Goal: Task Accomplishment & Management: Complete application form

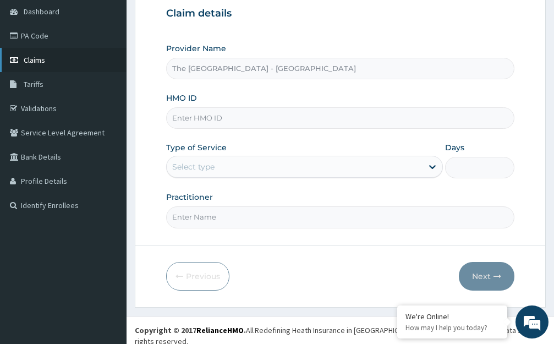
click at [41, 61] on span "Claims" at bounding box center [34, 60] width 21 height 10
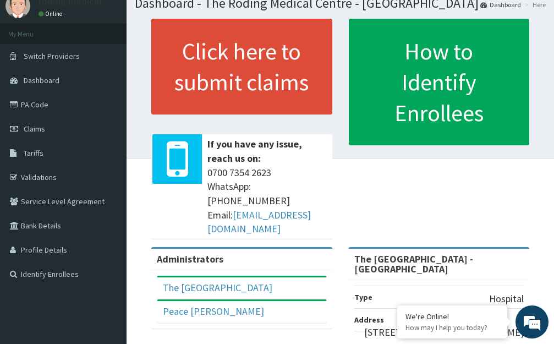
scroll to position [9, 0]
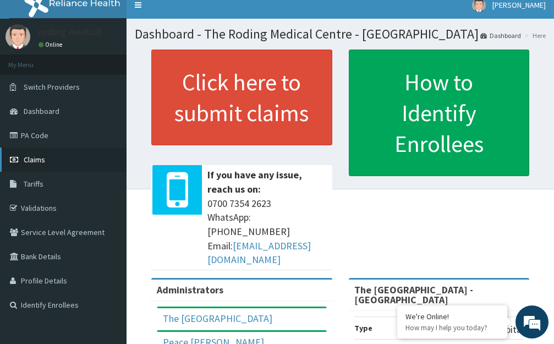
click at [36, 159] on span "Claims" at bounding box center [34, 160] width 21 height 10
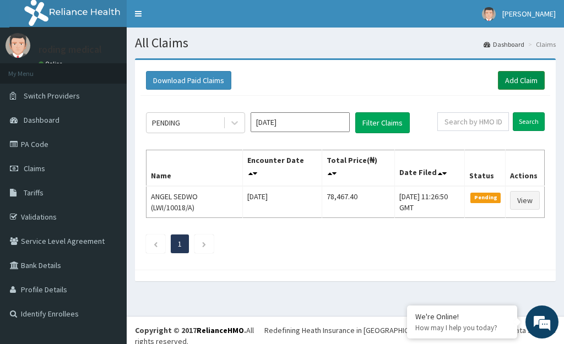
click at [512, 79] on link "Add Claim" at bounding box center [521, 80] width 47 height 19
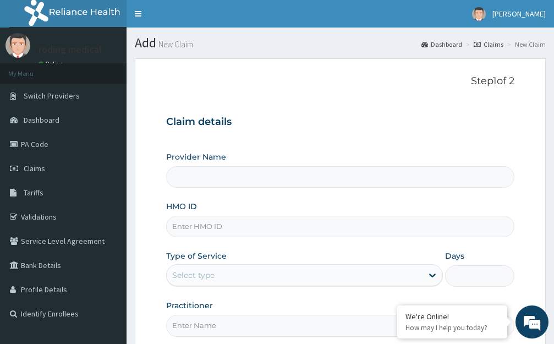
type input "The [GEOGRAPHIC_DATA] - [GEOGRAPHIC_DATA]"
click at [238, 224] on input "HMO ID" at bounding box center [340, 226] width 349 height 21
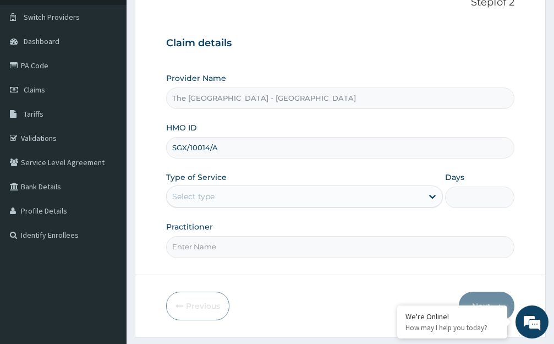
scroll to position [108, 0]
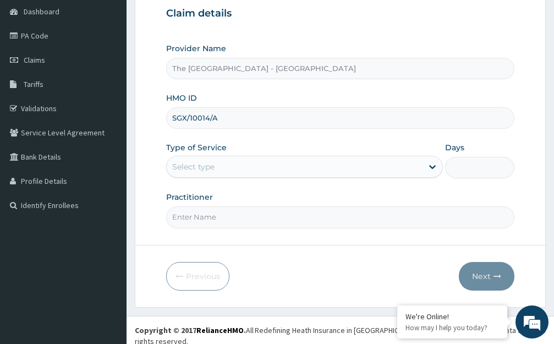
type input "SGX/10014/A"
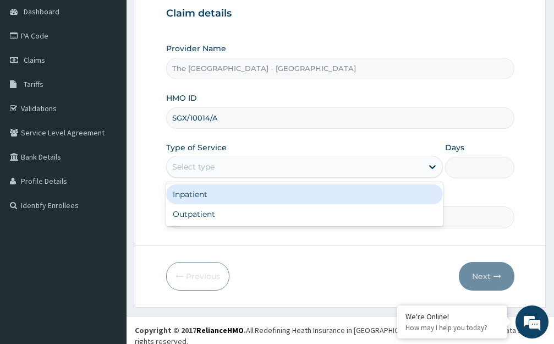
click at [230, 166] on div "Select type" at bounding box center [295, 167] width 256 height 18
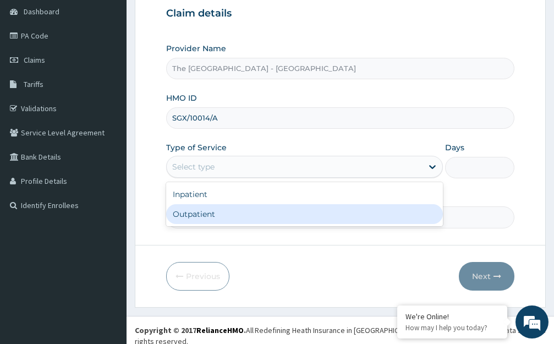
click at [189, 215] on div "Outpatient" at bounding box center [304, 214] width 277 height 20
type input "1"
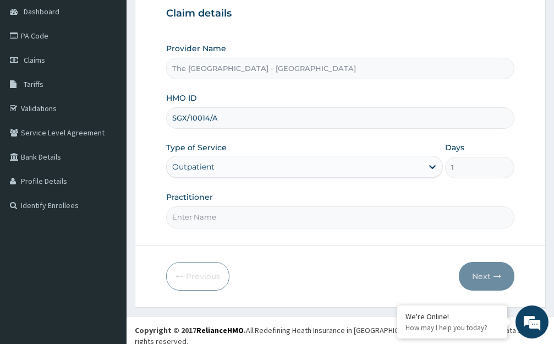
click at [227, 221] on input "Practitioner" at bounding box center [340, 216] width 349 height 21
type input "DR ROLI"
click at [482, 278] on button "Next" at bounding box center [487, 276] width 56 height 29
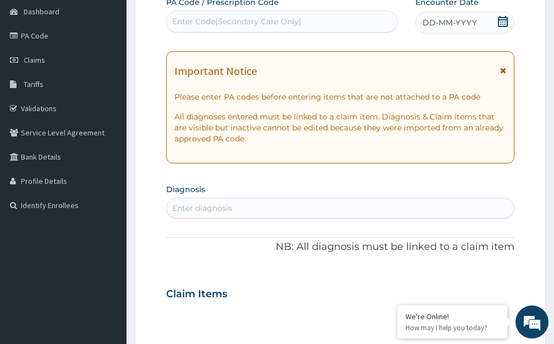
click at [442, 24] on span "DD-MM-YYYY" at bounding box center [450, 22] width 55 height 11
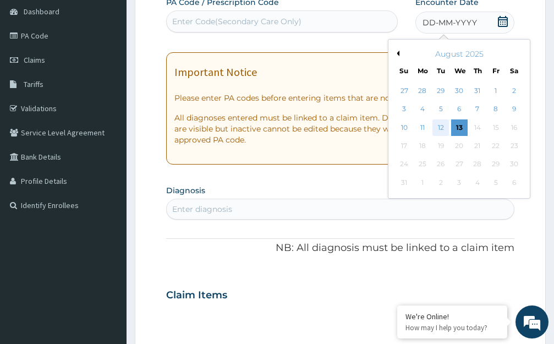
click at [439, 128] on div "12" at bounding box center [441, 127] width 17 height 17
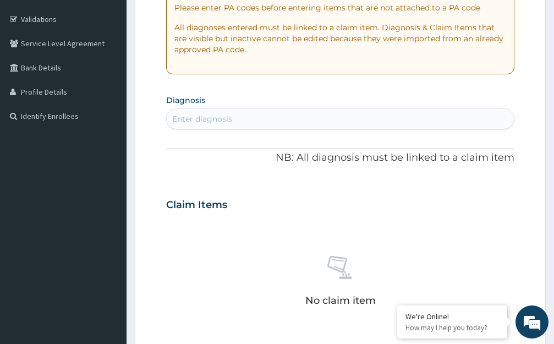
scroll to position [219, 0]
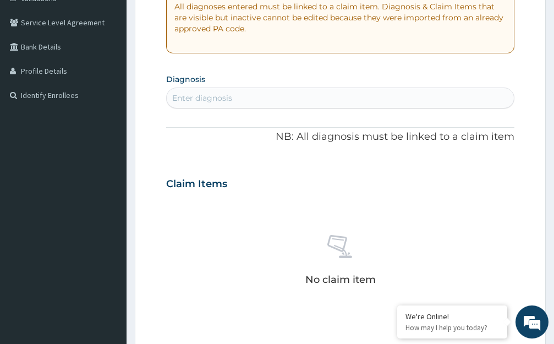
click at [245, 96] on div "Enter diagnosis" at bounding box center [340, 98] width 347 height 18
type input "PLASMO"
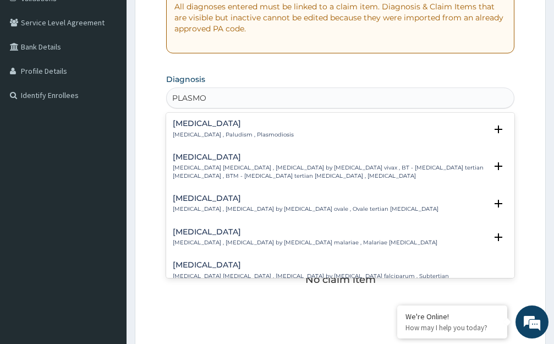
click at [189, 124] on h4 "Malaria" at bounding box center [233, 123] width 121 height 8
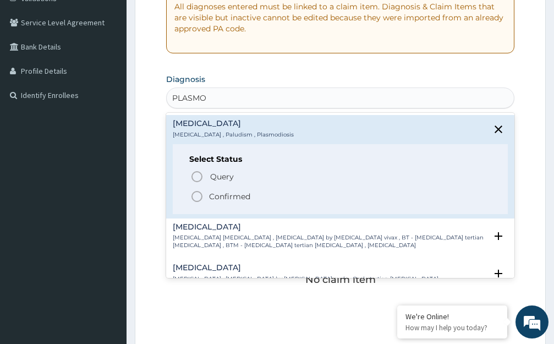
click at [197, 197] on icon "status option filled" at bounding box center [197, 196] width 13 height 13
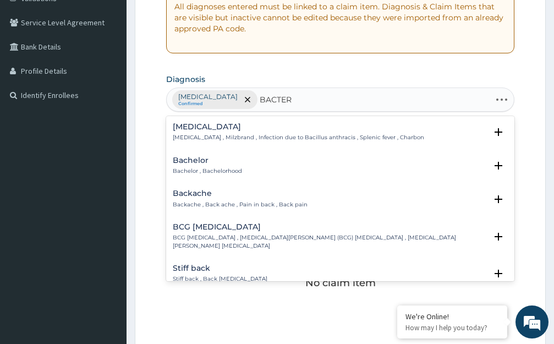
type input "BACTERE"
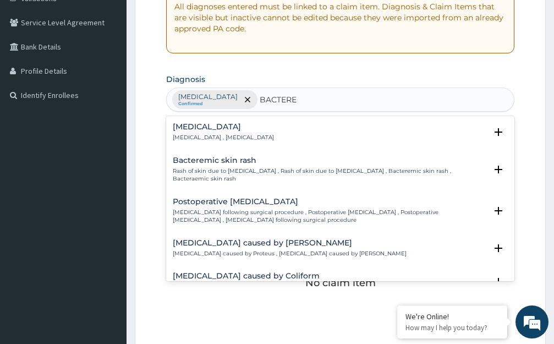
click at [184, 126] on h4 "Bacteremia" at bounding box center [223, 127] width 101 height 8
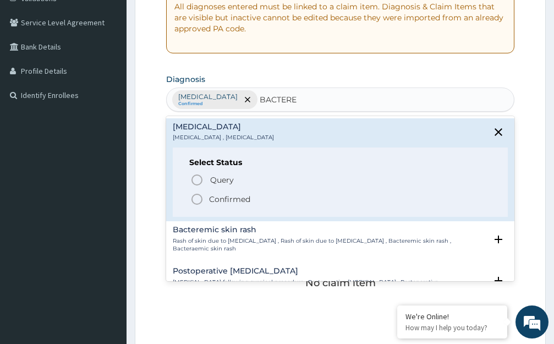
click at [199, 200] on icon "status option filled" at bounding box center [197, 199] width 13 height 13
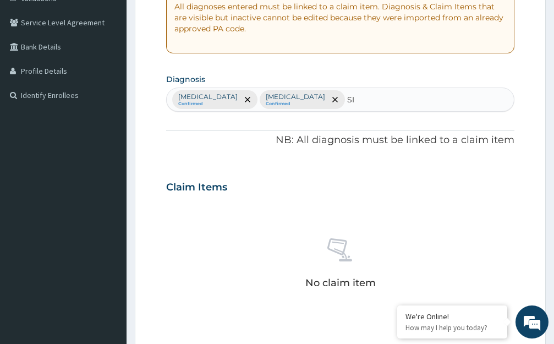
type input "SIN"
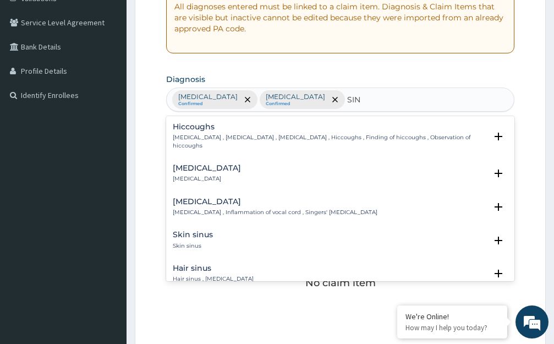
click at [194, 164] on h4 "Sinusitis" at bounding box center [207, 168] width 68 height 8
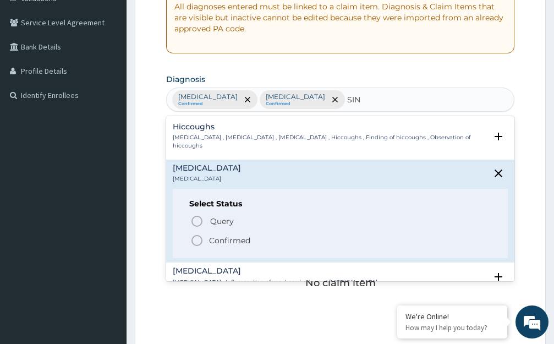
click at [198, 234] on icon "status option filled" at bounding box center [197, 240] width 13 height 13
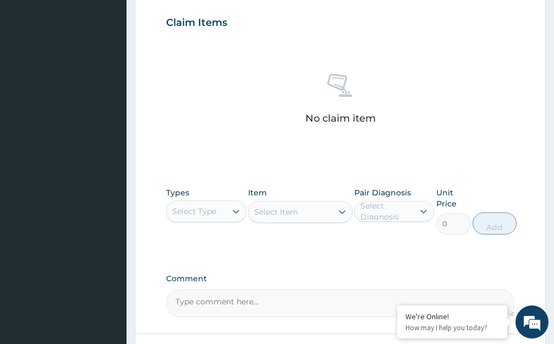
scroll to position [384, 0]
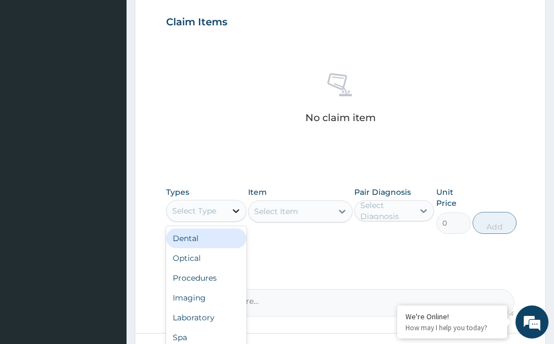
click at [238, 213] on icon at bounding box center [236, 210] width 11 height 11
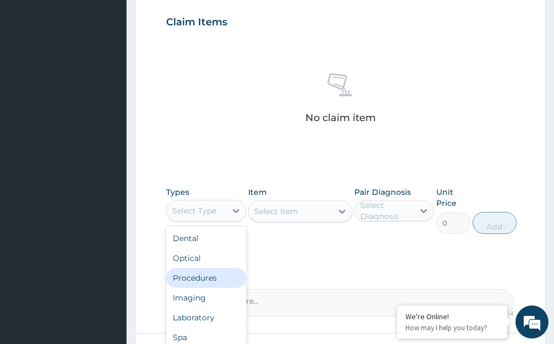
click at [210, 281] on div "Procedures" at bounding box center [206, 278] width 80 height 20
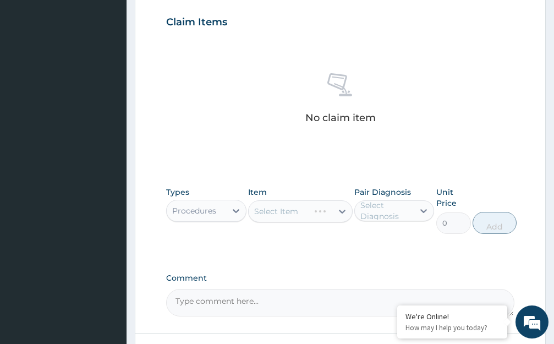
click at [341, 210] on div "Select Item" at bounding box center [300, 211] width 105 height 22
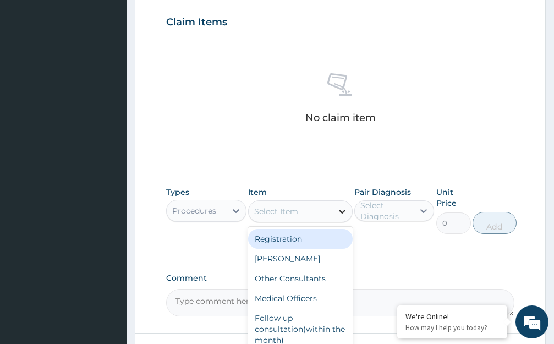
click at [341, 211] on icon at bounding box center [342, 211] width 11 height 11
click at [305, 240] on div "Registration" at bounding box center [300, 239] width 105 height 20
type input "10395"
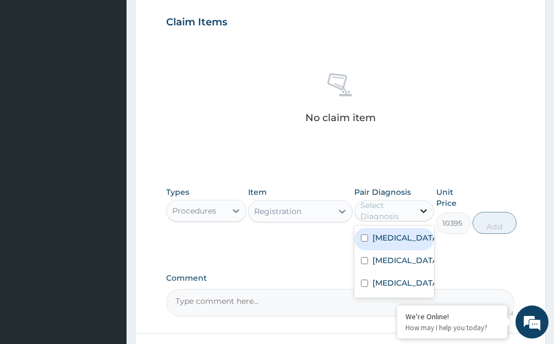
click at [422, 210] on icon at bounding box center [424, 211] width 7 height 4
click at [416, 238] on div "Malaria" at bounding box center [395, 239] width 80 height 23
checkbox input "true"
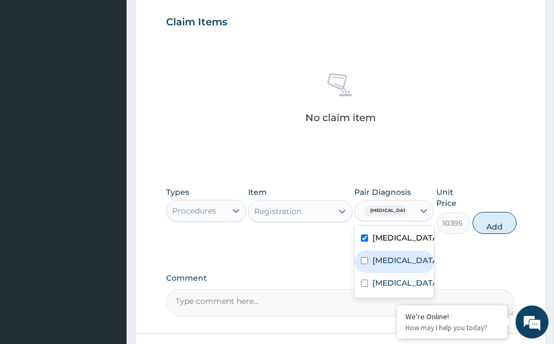
click at [424, 261] on div "Bacteremia" at bounding box center [395, 262] width 80 height 23
checkbox input "true"
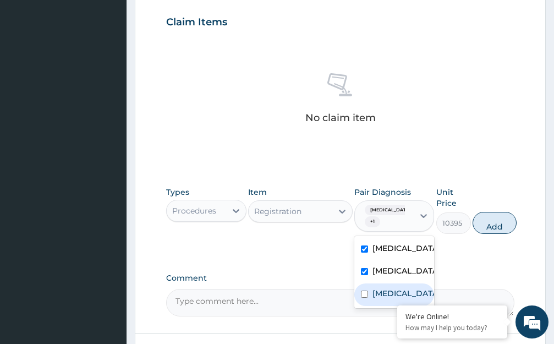
click at [418, 288] on div "Sinusitis" at bounding box center [395, 295] width 80 height 23
checkbox input "true"
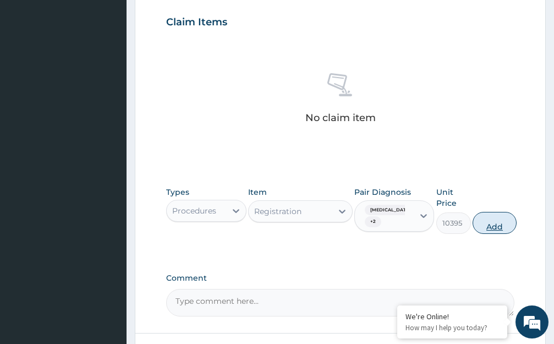
click at [492, 224] on button "Add" at bounding box center [495, 223] width 44 height 22
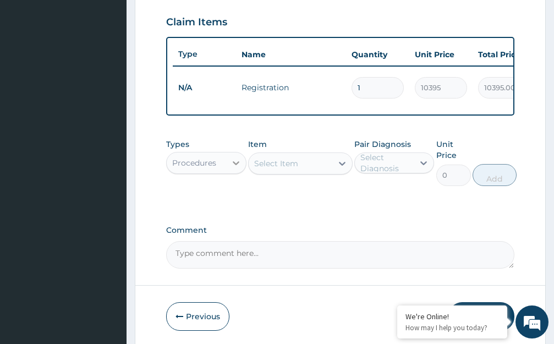
click at [235, 165] on icon at bounding box center [236, 163] width 7 height 4
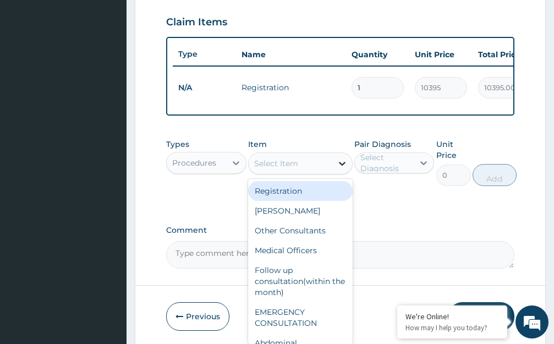
click at [343, 166] on icon at bounding box center [342, 164] width 7 height 4
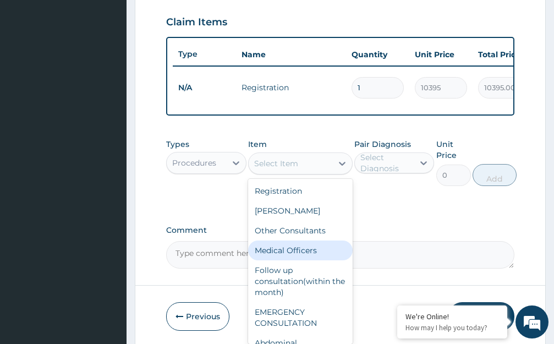
click at [290, 252] on div "Medical Officers" at bounding box center [300, 251] width 105 height 20
type input "5000"
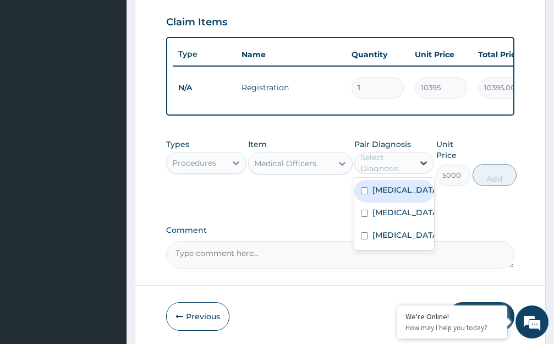
click at [422, 166] on icon at bounding box center [423, 162] width 11 height 11
click at [427, 198] on div "Malaria" at bounding box center [395, 191] width 80 height 23
checkbox input "true"
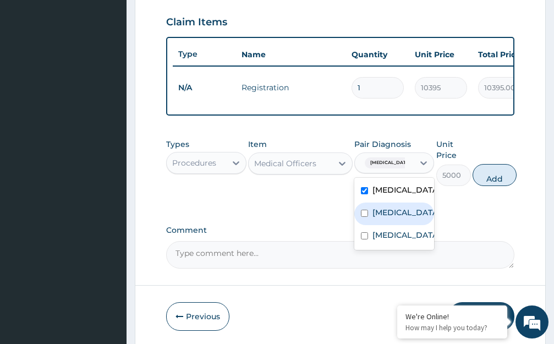
click at [432, 218] on div "Bacteremia" at bounding box center [395, 214] width 80 height 23
checkbox input "true"
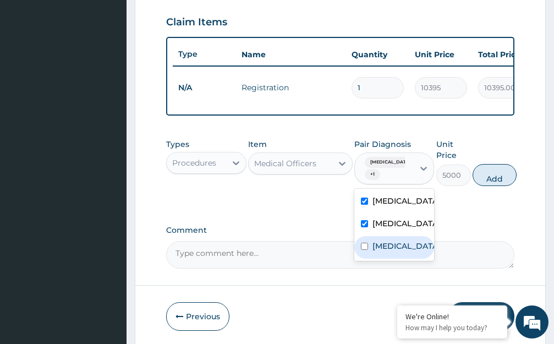
drag, startPoint x: 421, startPoint y: 250, endPoint x: 429, endPoint y: 246, distance: 9.1
click at [422, 250] on div "Sinusitis" at bounding box center [395, 247] width 80 height 23
checkbox input "true"
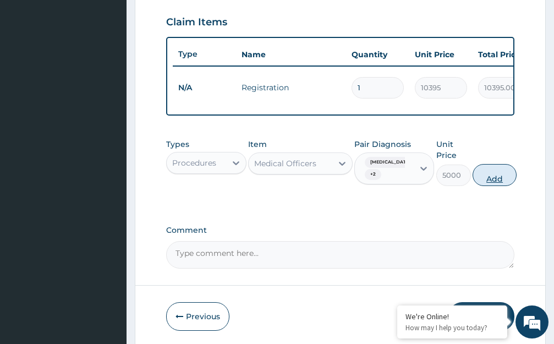
click at [498, 185] on button "Add" at bounding box center [495, 175] width 44 height 22
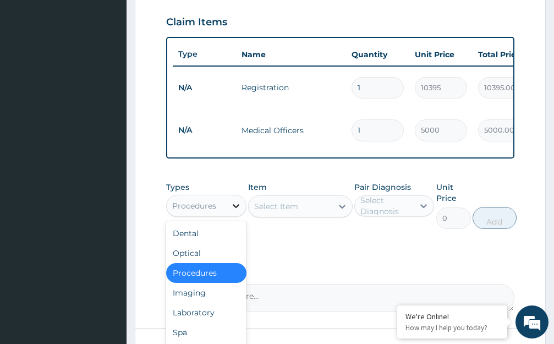
click at [233, 204] on icon at bounding box center [236, 205] width 11 height 11
click at [236, 310] on div "Laboratory" at bounding box center [206, 313] width 80 height 20
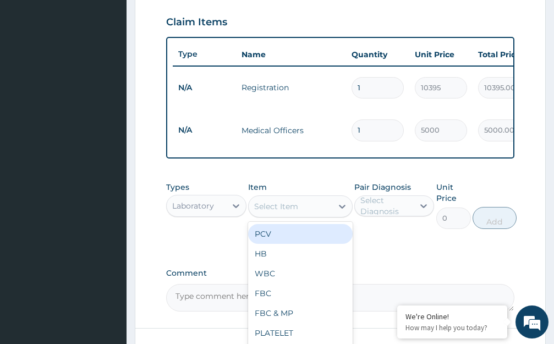
click at [340, 204] on icon at bounding box center [342, 206] width 11 height 11
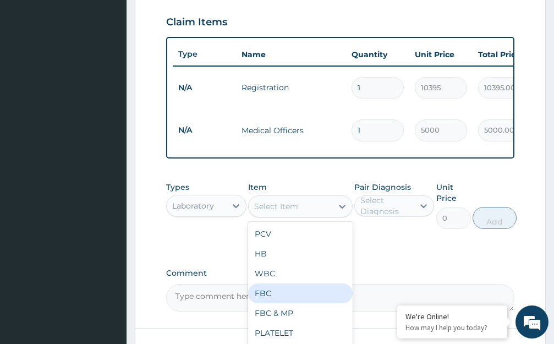
click at [290, 292] on div "FBC" at bounding box center [300, 294] width 105 height 20
type input "4500"
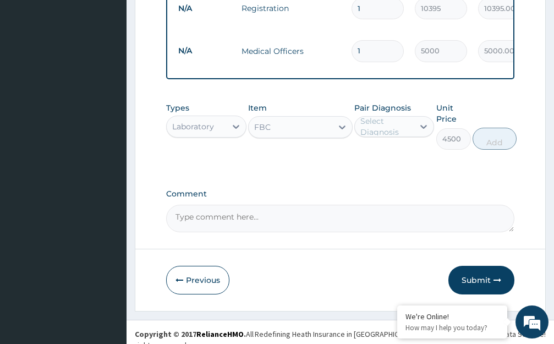
scroll to position [467, 0]
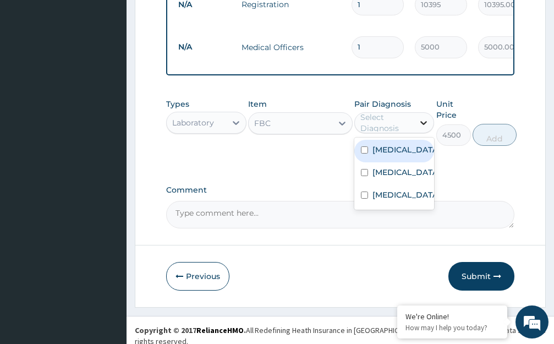
click at [422, 122] on icon at bounding box center [424, 123] width 7 height 4
click at [423, 150] on div "Malaria" at bounding box center [395, 151] width 80 height 23
checkbox input "true"
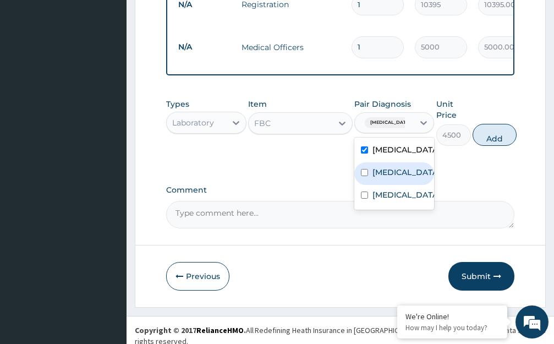
click at [429, 172] on div "Bacteremia" at bounding box center [395, 173] width 80 height 23
checkbox input "true"
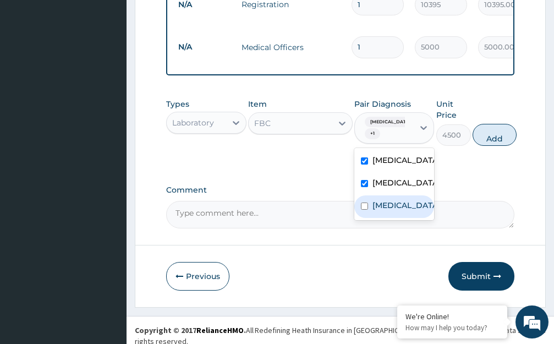
click at [423, 204] on div "Sinusitis" at bounding box center [395, 206] width 80 height 23
checkbox input "true"
click at [496, 136] on button "Add" at bounding box center [495, 135] width 44 height 22
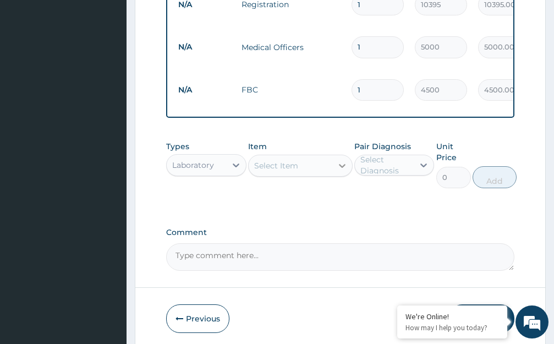
click at [342, 160] on icon at bounding box center [342, 165] width 11 height 11
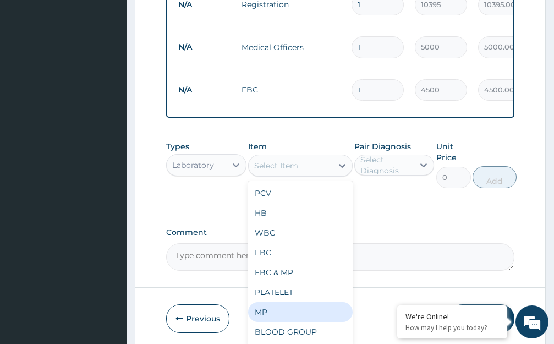
drag, startPoint x: 271, startPoint y: 306, endPoint x: 311, endPoint y: 286, distance: 44.3
click at [276, 304] on div "MP" at bounding box center [300, 312] width 105 height 20
type input "2550"
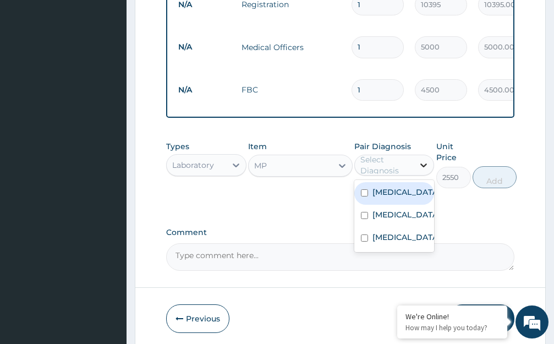
click at [425, 160] on icon at bounding box center [423, 165] width 11 height 11
click at [410, 183] on div "Malaria" at bounding box center [395, 193] width 80 height 23
checkbox input "true"
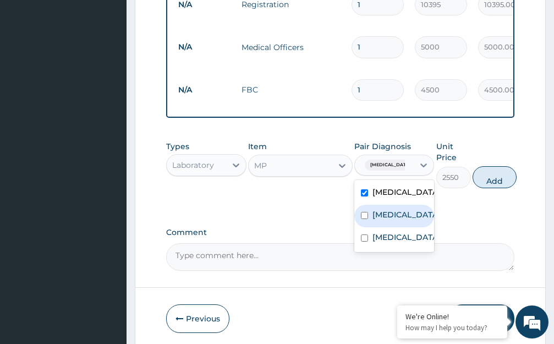
click at [422, 213] on div "Bacteremia" at bounding box center [395, 216] width 80 height 23
checkbox input "true"
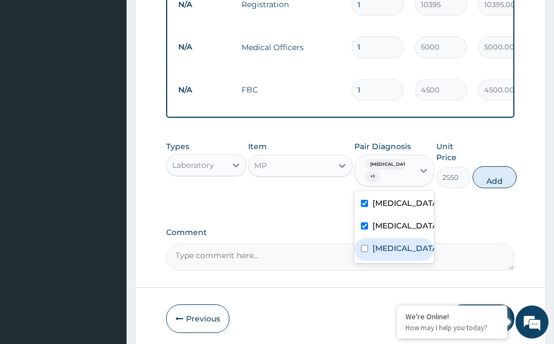
click at [418, 238] on div "Sinusitis" at bounding box center [395, 249] width 80 height 23
checkbox input "true"
click at [497, 177] on button "Add" at bounding box center [495, 177] width 44 height 22
type input "0"
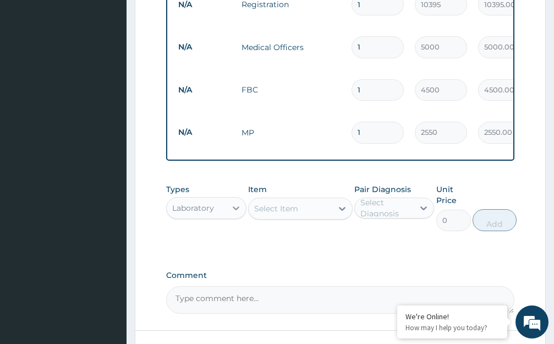
click at [232, 203] on icon at bounding box center [236, 208] width 11 height 11
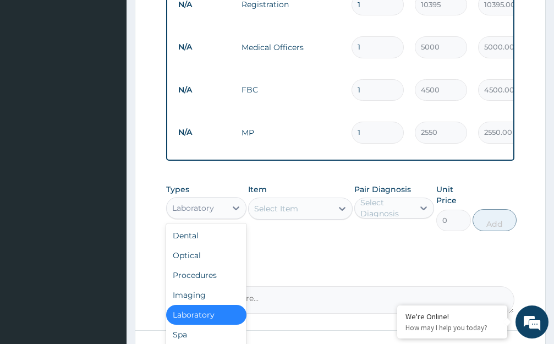
scroll to position [37, 0]
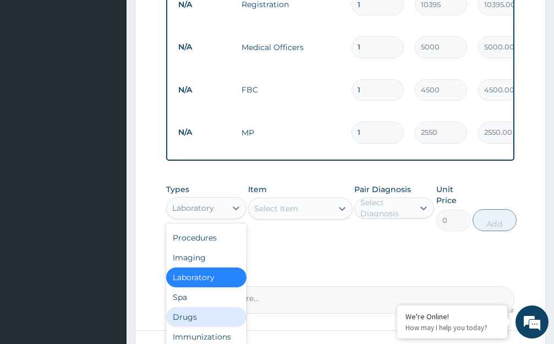
click at [207, 307] on div "Drugs" at bounding box center [206, 317] width 80 height 20
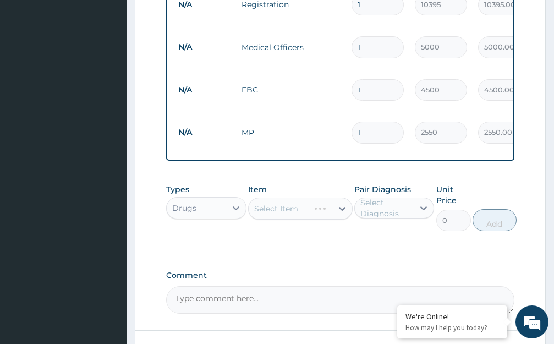
click at [342, 200] on div "Select Item" at bounding box center [300, 209] width 105 height 22
click at [340, 207] on icon at bounding box center [342, 209] width 7 height 4
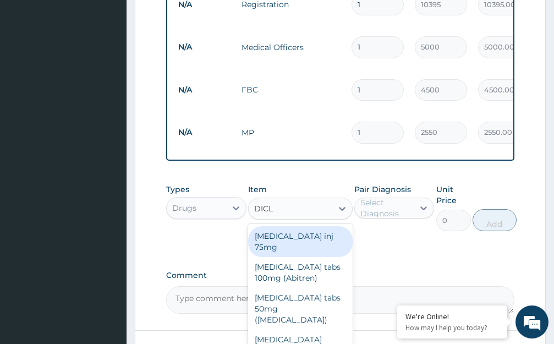
type input "DICLO"
click at [324, 231] on div "Diclofenac inj 75mg" at bounding box center [300, 241] width 105 height 31
type input "1085.7"
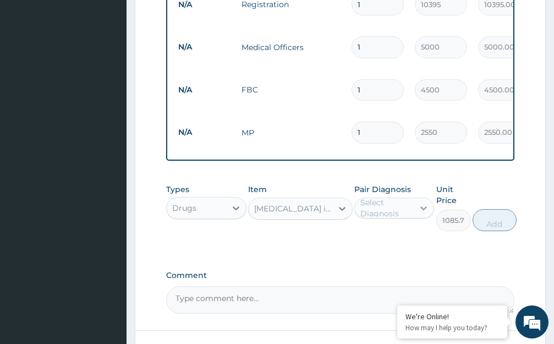
click at [426, 203] on icon at bounding box center [423, 208] width 11 height 11
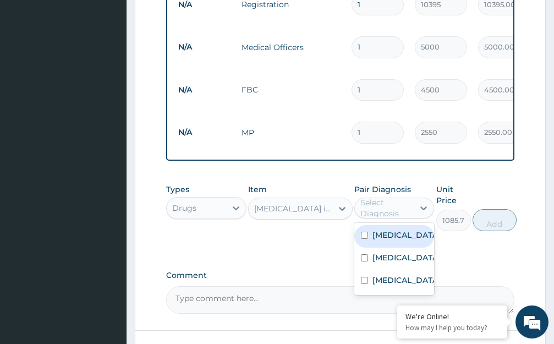
click at [422, 227] on div "Malaria" at bounding box center [395, 236] width 80 height 23
checkbox input "true"
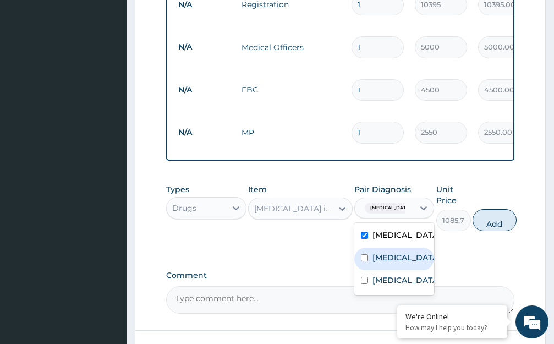
click at [422, 248] on div "Bacteremia" at bounding box center [395, 259] width 80 height 23
checkbox input "true"
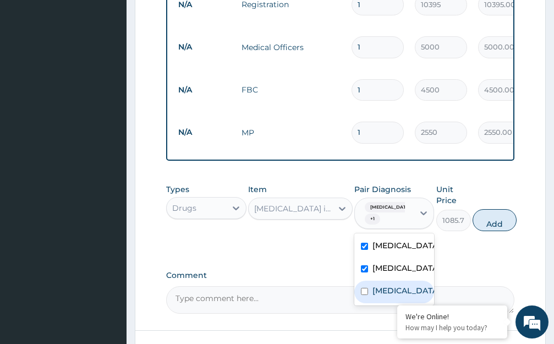
click at [418, 285] on div "Sinusitis" at bounding box center [395, 292] width 80 height 23
checkbox input "true"
click at [497, 215] on button "Add" at bounding box center [495, 220] width 44 height 22
type input "0"
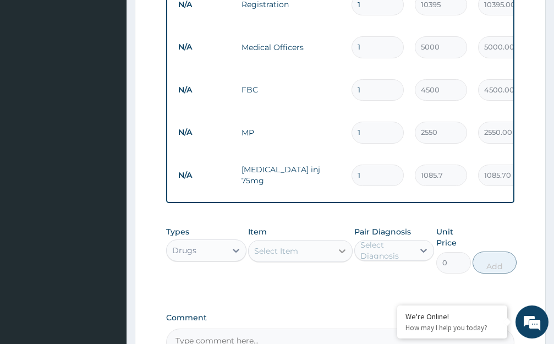
click at [344, 246] on icon at bounding box center [342, 251] width 11 height 11
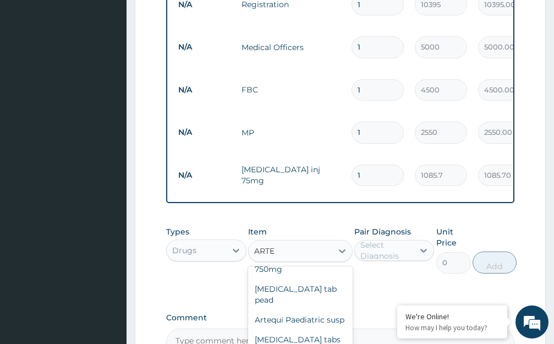
scroll to position [55, 0]
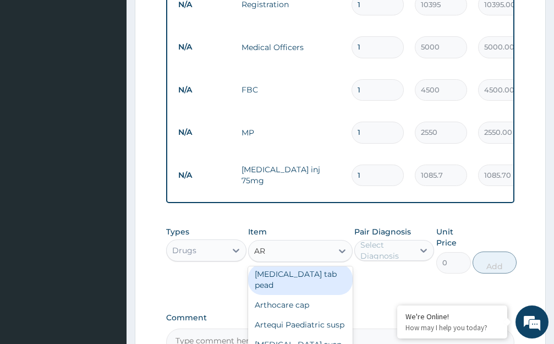
type input "A"
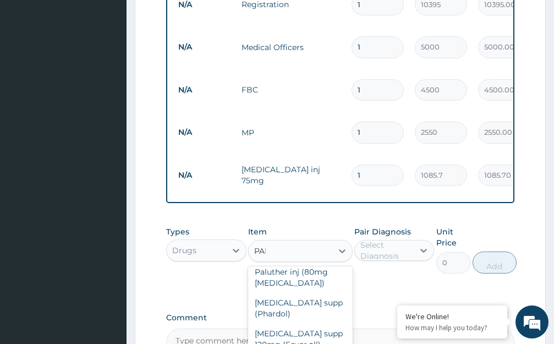
scroll to position [0, 0]
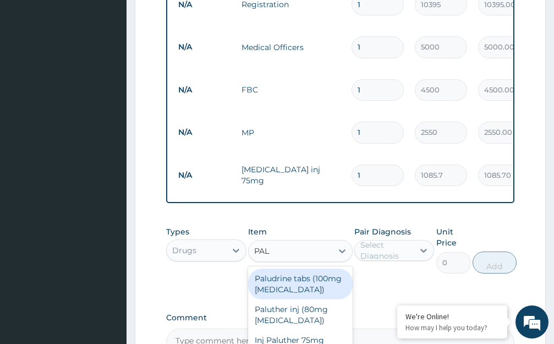
type input "PALU"
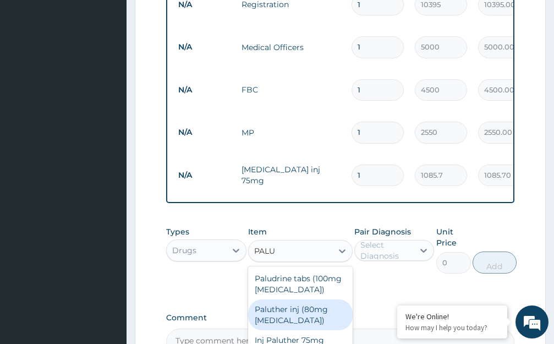
click at [307, 302] on div "Paluther inj (80mg Artemether)" at bounding box center [300, 315] width 105 height 31
type input "2702.7"
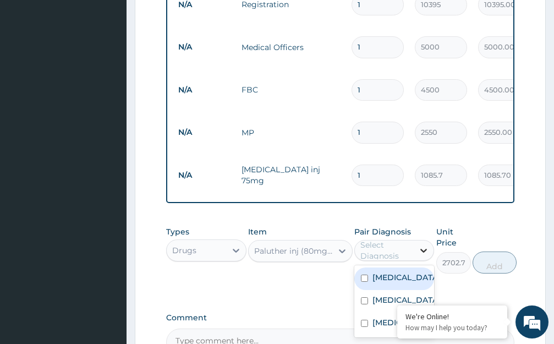
click at [425, 245] on icon at bounding box center [423, 250] width 11 height 11
click at [423, 268] on div "Malaria" at bounding box center [395, 279] width 80 height 23
checkbox input "true"
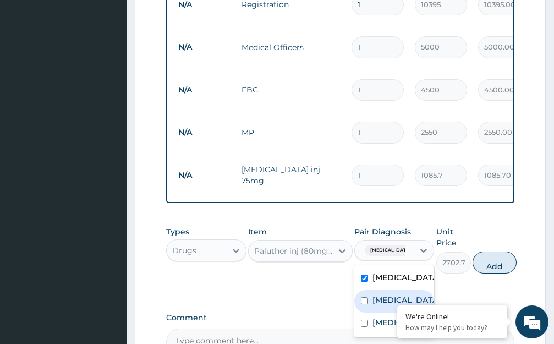
click at [427, 290] on div "Bacteremia" at bounding box center [395, 301] width 80 height 23
checkbox input "true"
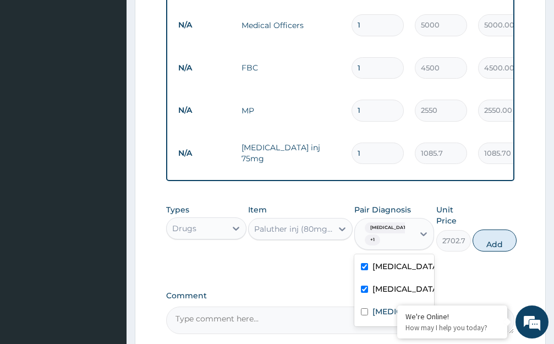
scroll to position [511, 0]
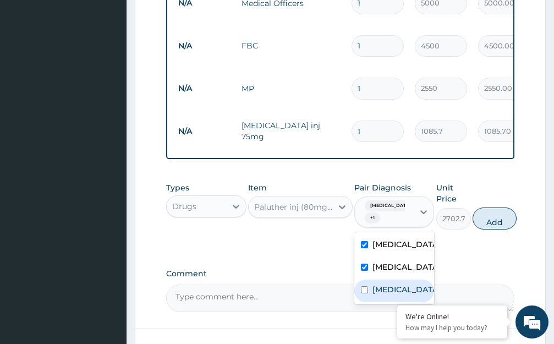
click at [421, 280] on div "Sinusitis" at bounding box center [395, 291] width 80 height 23
checkbox input "true"
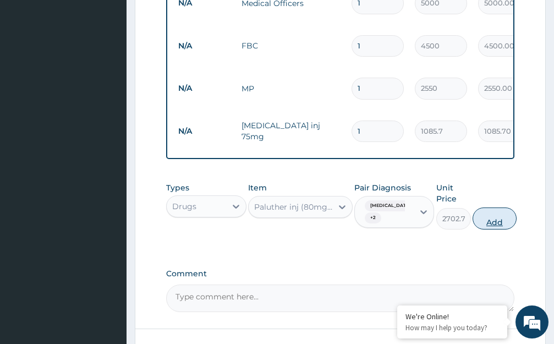
click at [494, 208] on button "Add" at bounding box center [495, 219] width 44 height 22
type input "0"
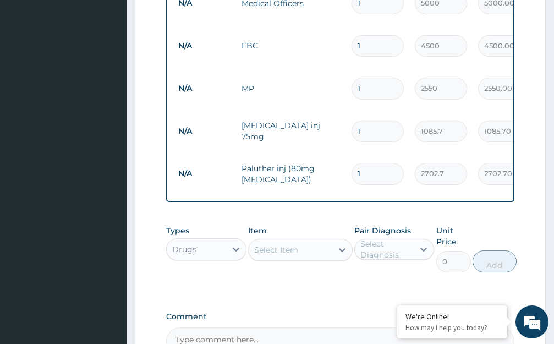
type input "0.00"
type input "2"
type input "5405.40"
type input "2"
click at [341, 248] on icon at bounding box center [342, 250] width 7 height 4
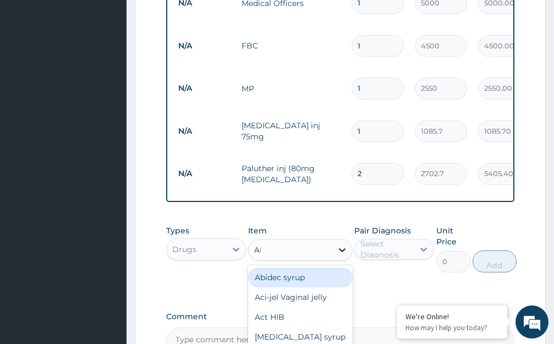
type input "ART"
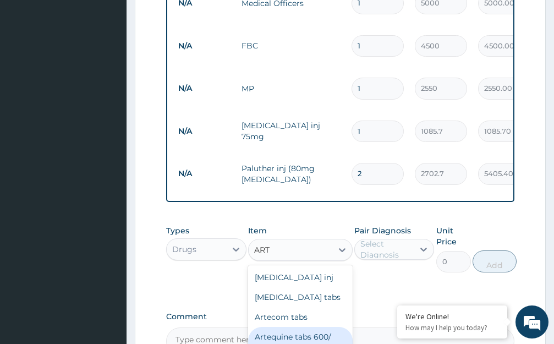
click at [276, 327] on div "Artequine tabs 600/ 750mg" at bounding box center [300, 342] width 105 height 31
type input "600.6"
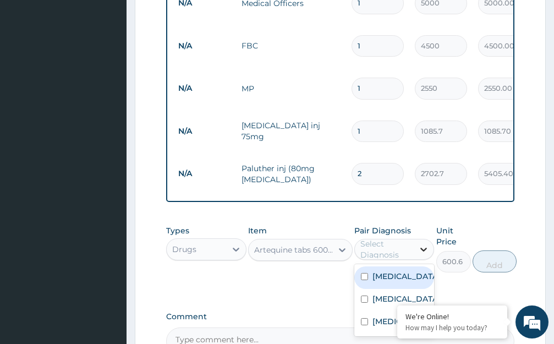
click at [425, 244] on icon at bounding box center [423, 249] width 11 height 11
click at [420, 267] on div "Malaria" at bounding box center [395, 278] width 80 height 23
checkbox input "true"
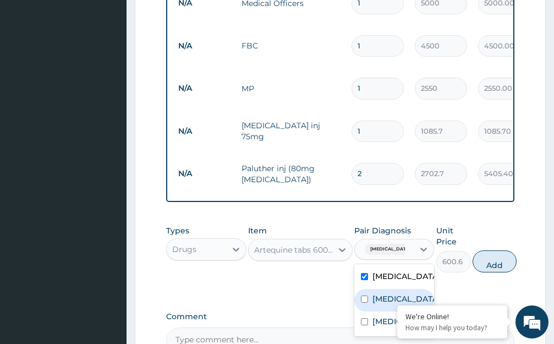
click at [417, 293] on label "Bacteremia" at bounding box center [406, 298] width 67 height 11
checkbox input "true"
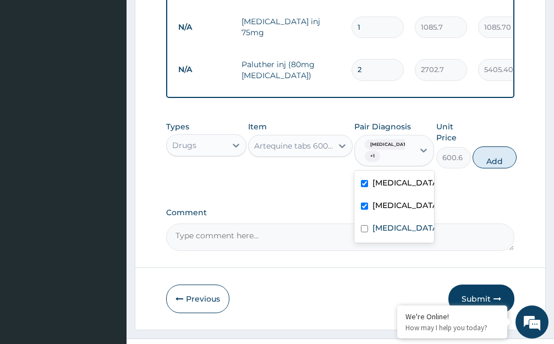
scroll to position [619, 0]
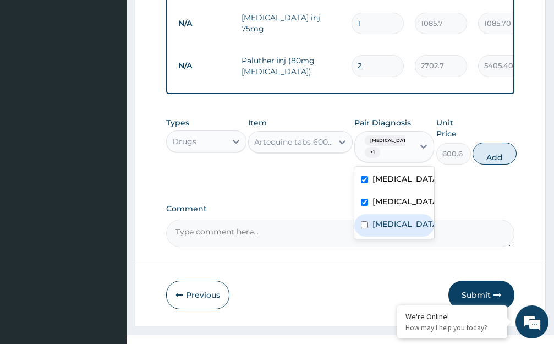
click at [425, 214] on div "Sinusitis" at bounding box center [395, 225] width 80 height 23
checkbox input "true"
click at [493, 143] on button "Add" at bounding box center [495, 154] width 44 height 22
type input "0"
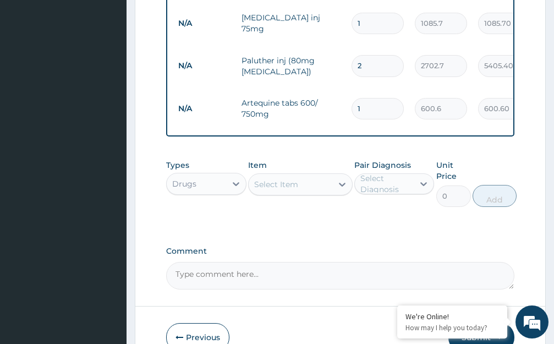
type input "0.00"
type input "6"
type input "3603.60"
type input "0.00"
type input "1"
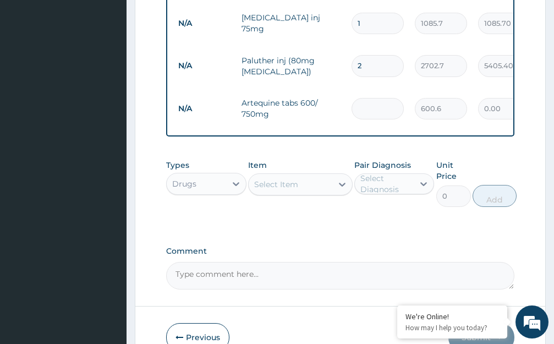
type input "600.60"
type input "10"
type input "6006.00"
type input "10"
click at [341, 179] on icon at bounding box center [342, 184] width 11 height 11
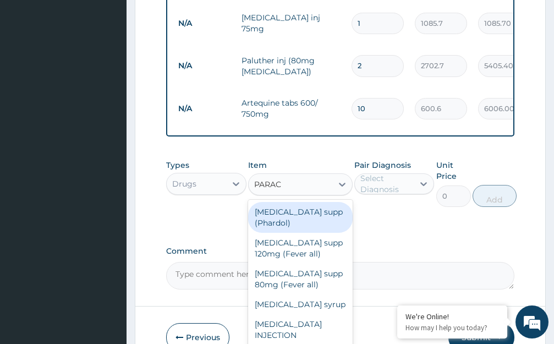
type input "PARACE"
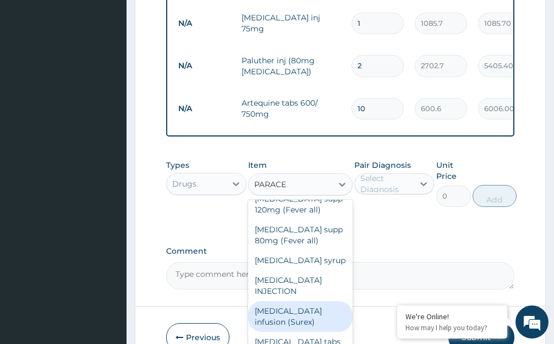
scroll to position [64, 0]
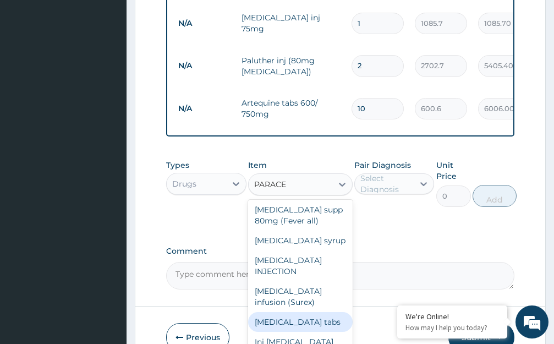
click at [289, 312] on div "Paracetamol tabs" at bounding box center [300, 322] width 105 height 20
type input "53.9"
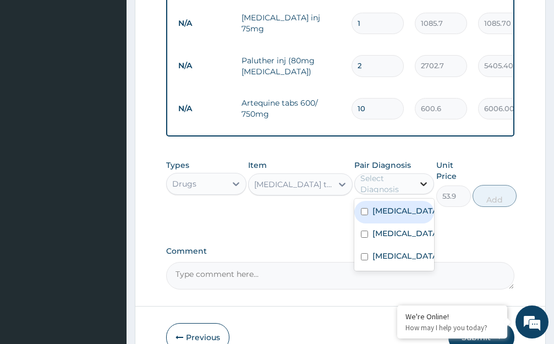
click at [425, 178] on icon at bounding box center [423, 183] width 11 height 11
click at [416, 201] on div "Malaria" at bounding box center [395, 212] width 80 height 23
checkbox input "true"
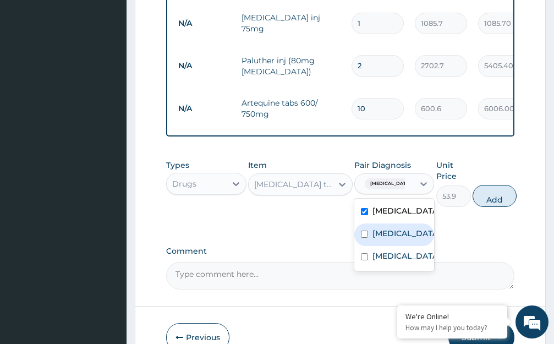
click at [420, 224] on div "Bacteremia" at bounding box center [395, 235] width 80 height 23
checkbox input "true"
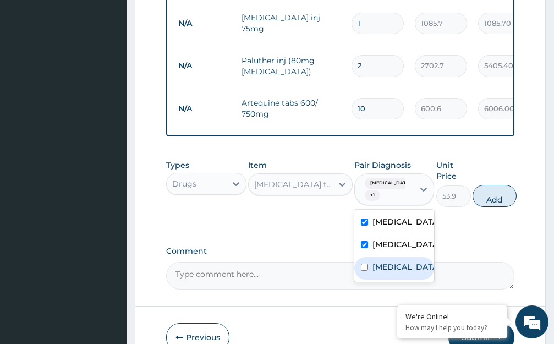
click at [422, 257] on div "Sinusitis" at bounding box center [395, 268] width 80 height 23
checkbox input "true"
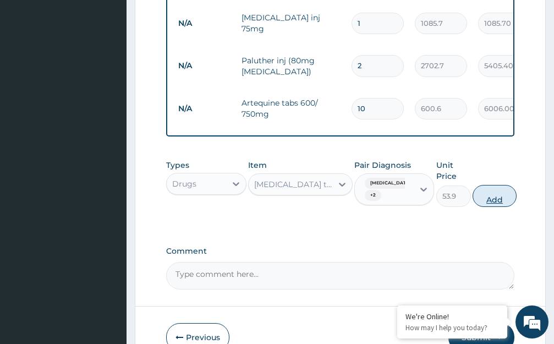
click at [501, 185] on button "Add" at bounding box center [495, 196] width 44 height 22
type input "0"
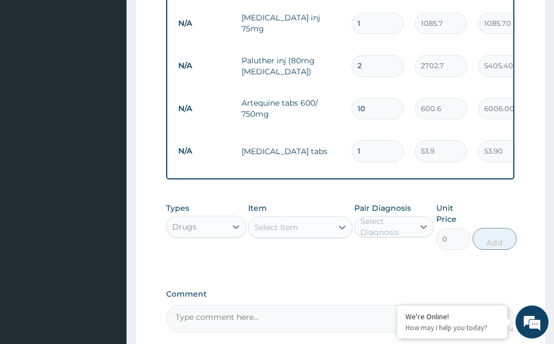
type input "18"
type input "970.20"
type input "18"
click at [342, 222] on icon at bounding box center [342, 227] width 11 height 11
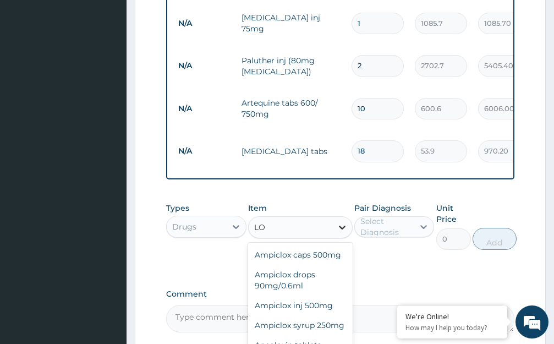
type input "L"
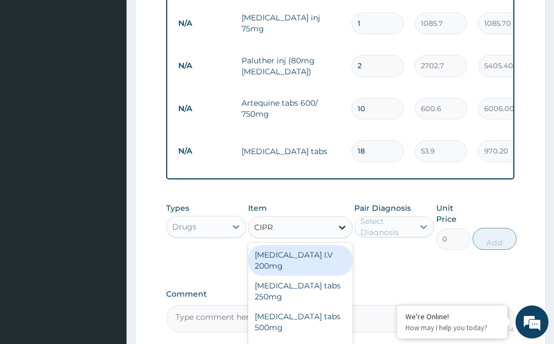
type input "CIPRO"
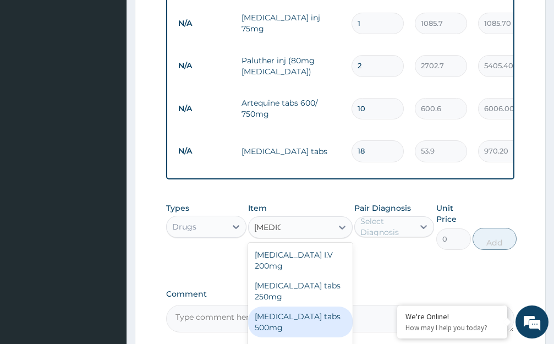
click at [295, 307] on div "Ciproxin tabs 500mg" at bounding box center [300, 322] width 105 height 31
type input "677.6"
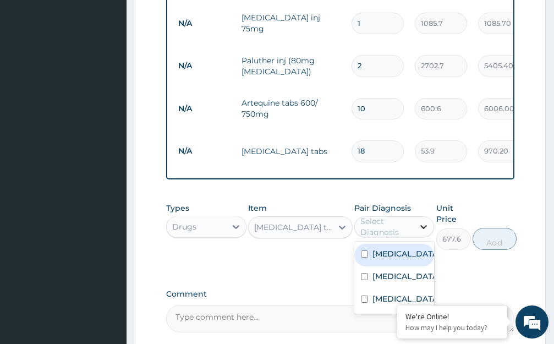
click at [423, 225] on icon at bounding box center [424, 227] width 7 height 4
click at [417, 244] on div "Malaria" at bounding box center [395, 255] width 80 height 23
checkbox input "true"
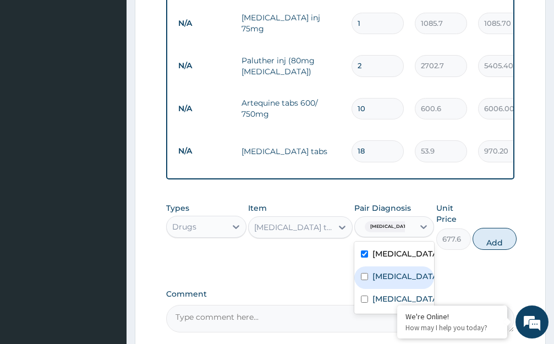
click at [425, 267] on div "Bacteremia" at bounding box center [395, 278] width 80 height 23
checkbox input "true"
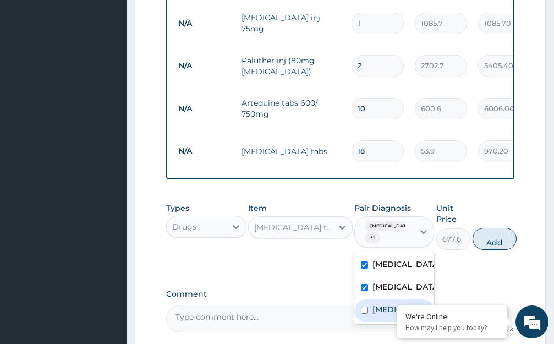
click at [417, 300] on div "Sinusitis" at bounding box center [395, 311] width 80 height 23
checkbox input "true"
click at [492, 228] on button "Add" at bounding box center [495, 239] width 44 height 22
type input "0"
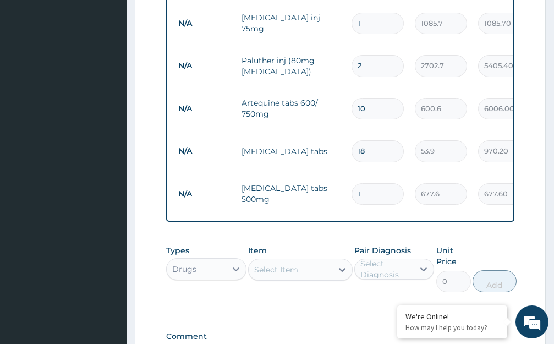
type input "10"
type input "6776.00"
type input "10"
click at [341, 268] on icon at bounding box center [342, 270] width 7 height 4
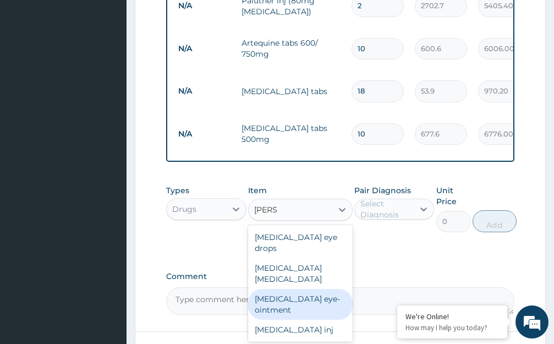
scroll to position [685, 0]
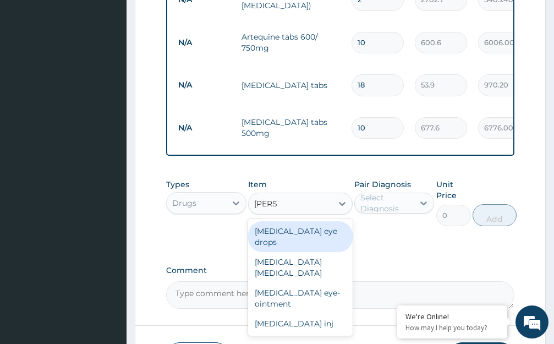
type input "LORA"
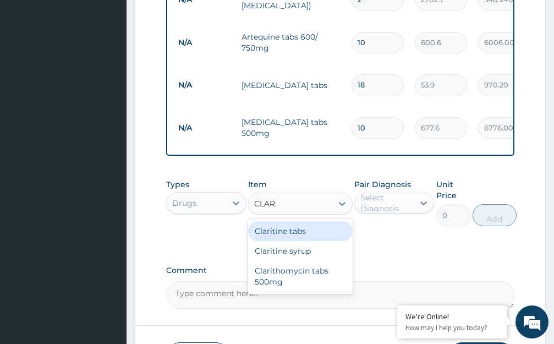
type input "CLARI"
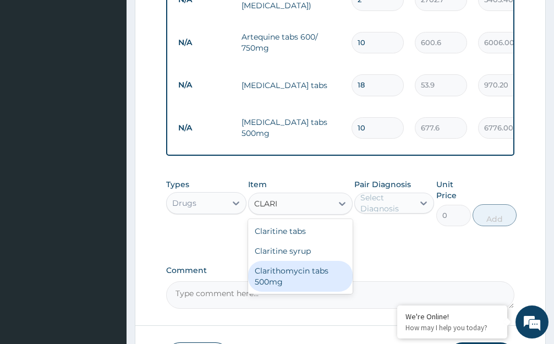
click at [314, 261] on div "Clarithomycin tabs 500mg" at bounding box center [300, 276] width 105 height 31
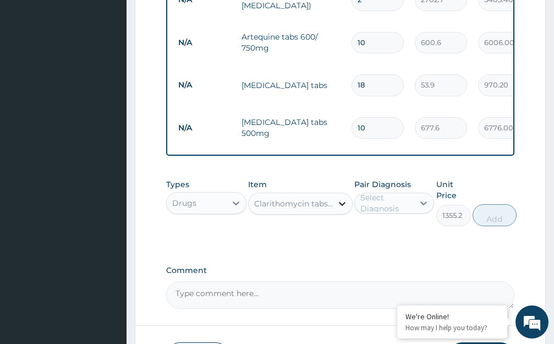
click at [342, 202] on icon at bounding box center [342, 204] width 7 height 4
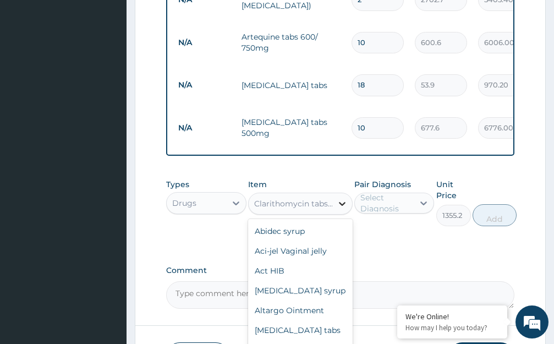
scroll to position [3340, 0]
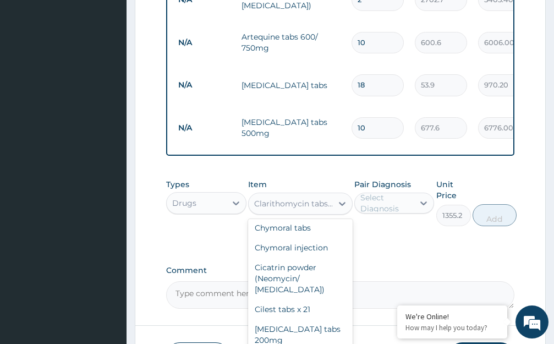
type input "554.4"
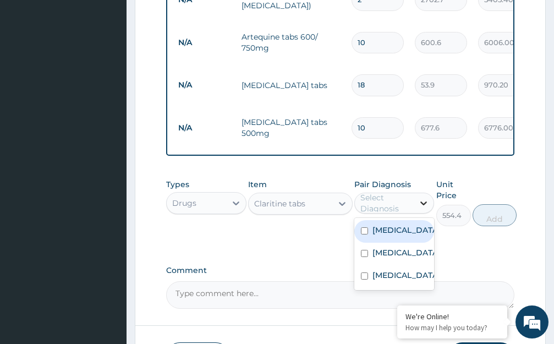
click at [424, 198] on icon at bounding box center [423, 203] width 11 height 11
click at [415, 220] on div "Malaria" at bounding box center [395, 231] width 80 height 23
checkbox input "true"
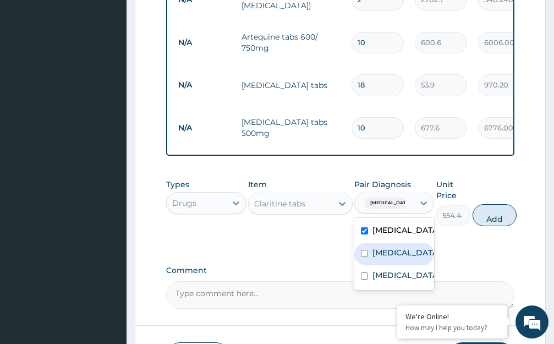
click at [418, 247] on label "Bacteremia" at bounding box center [406, 252] width 67 height 11
checkbox input "true"
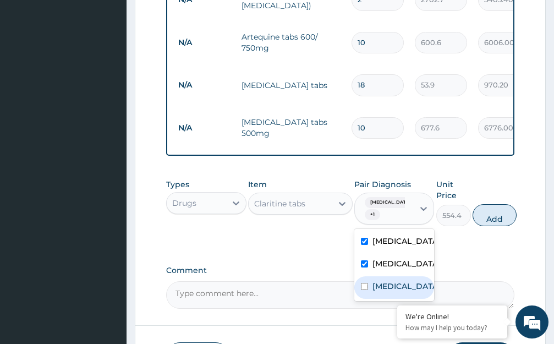
click at [417, 276] on div "Sinusitis" at bounding box center [395, 287] width 80 height 23
checkbox input "true"
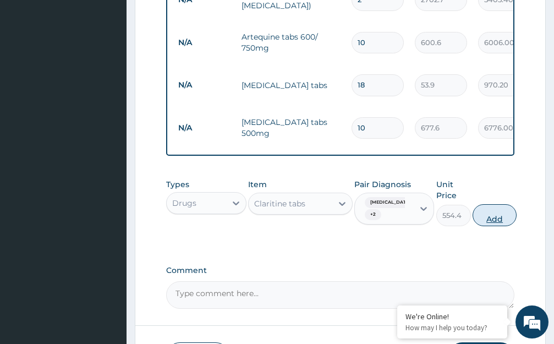
click at [496, 204] on button "Add" at bounding box center [495, 215] width 44 height 22
type input "0"
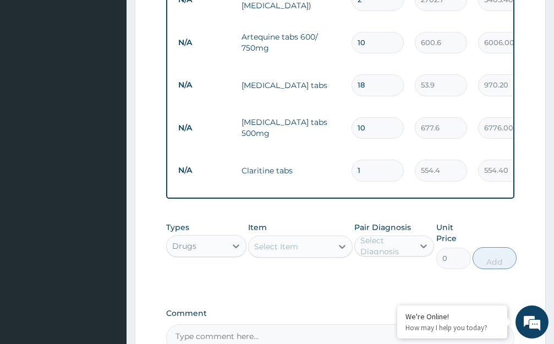
type input "15"
type input "8316.00"
type input "1"
type input "554.40"
type input "0.00"
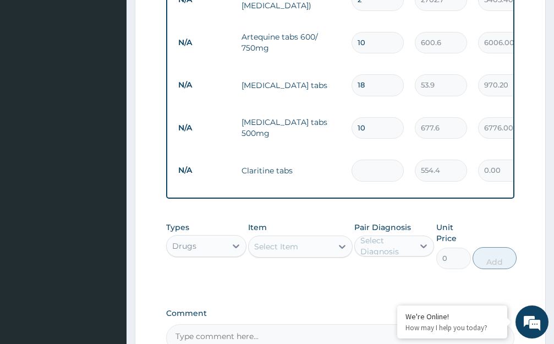
type input "5"
type input "2772.00"
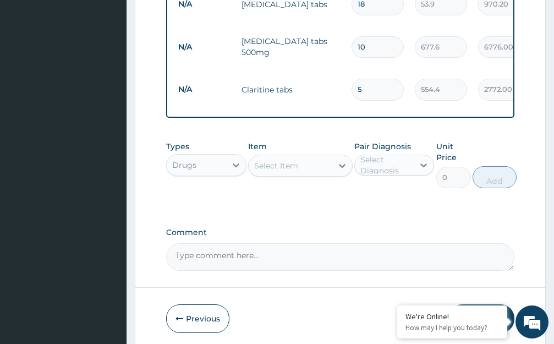
scroll to position [771, 0]
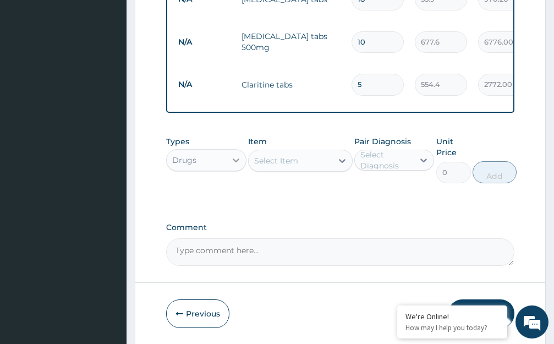
type input "5"
click at [236, 155] on icon at bounding box center [236, 160] width 11 height 11
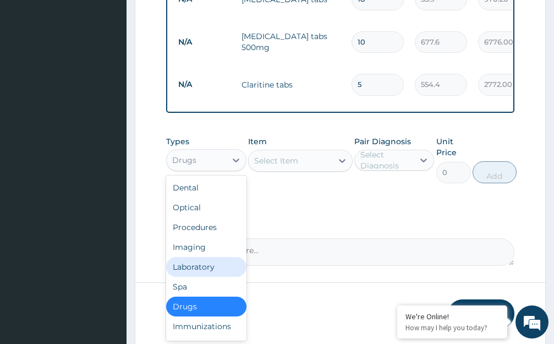
click at [198, 257] on div "Laboratory" at bounding box center [206, 267] width 80 height 20
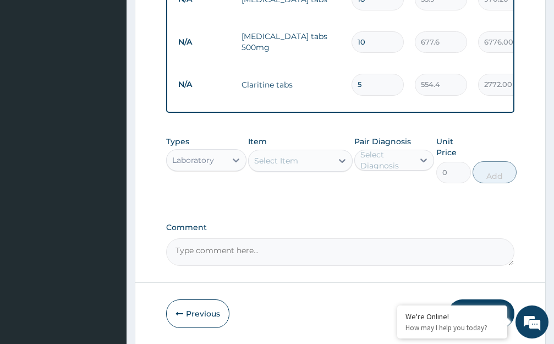
click at [342, 155] on icon at bounding box center [342, 160] width 11 height 11
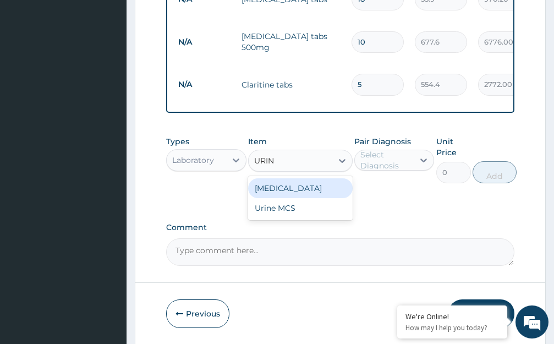
type input "URINA"
click at [308, 178] on div "URINALYSIS" at bounding box center [300, 188] width 105 height 20
type input "1872"
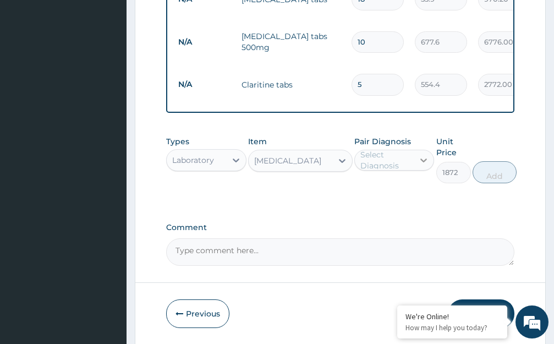
click at [423, 159] on icon at bounding box center [424, 161] width 7 height 4
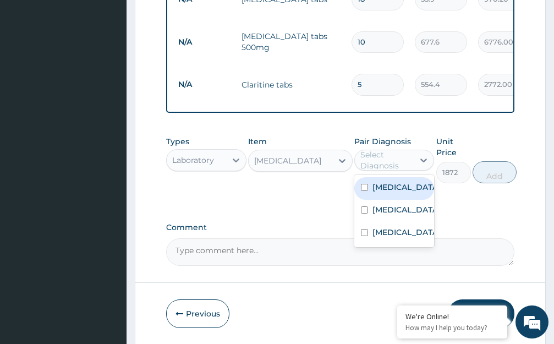
click at [411, 177] on div "Malaria" at bounding box center [395, 188] width 80 height 23
checkbox input "true"
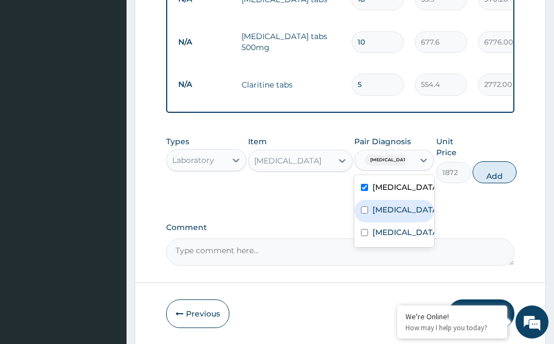
drag, startPoint x: 423, startPoint y: 177, endPoint x: 415, endPoint y: 185, distance: 11.7
click at [424, 200] on div "Bacteremia" at bounding box center [395, 211] width 80 height 23
checkbox input "true"
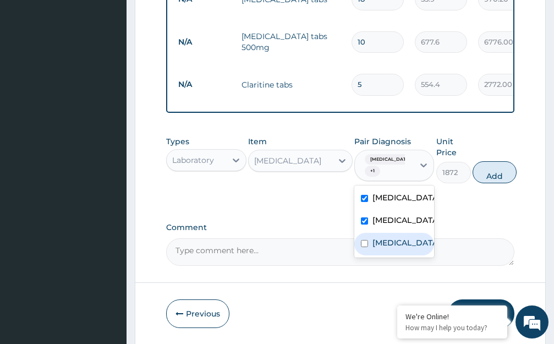
click at [411, 233] on div "Sinusitis" at bounding box center [395, 244] width 80 height 23
checkbox input "true"
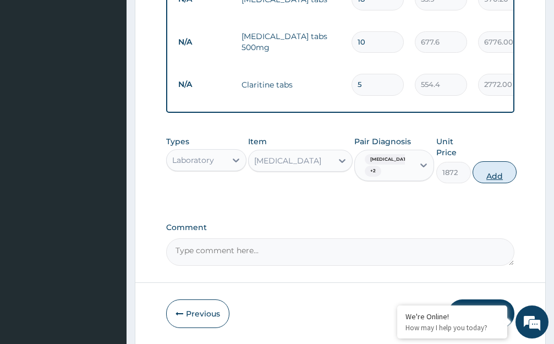
click at [498, 161] on button "Add" at bounding box center [495, 172] width 44 height 22
type input "0"
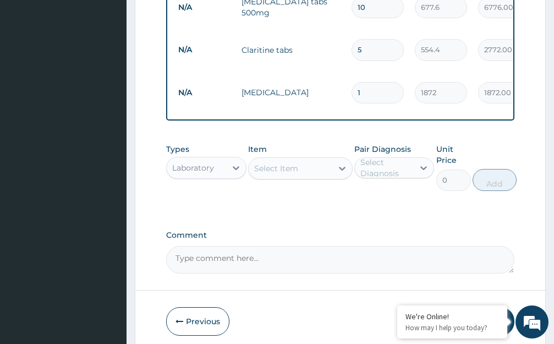
scroll to position [809, 0]
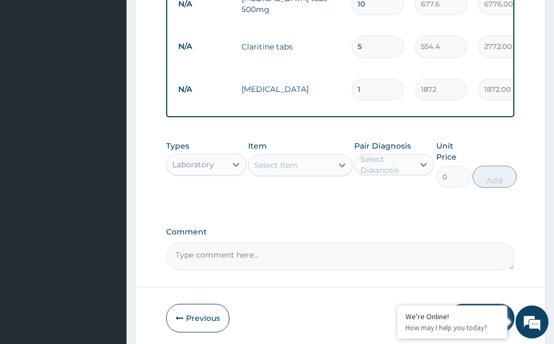
click at [466, 304] on button "Submit" at bounding box center [482, 318] width 66 height 29
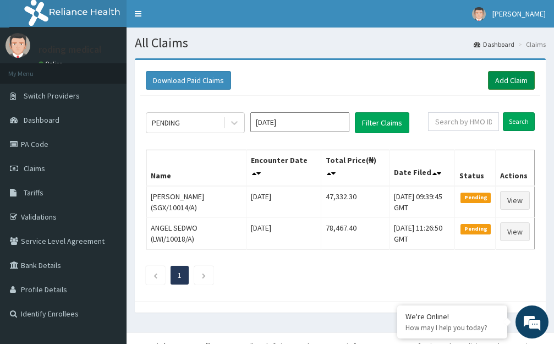
click at [507, 80] on link "Add Claim" at bounding box center [511, 80] width 47 height 19
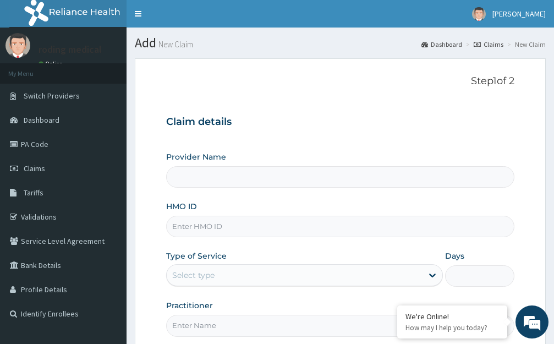
type input "The [GEOGRAPHIC_DATA] - [GEOGRAPHIC_DATA]"
drag, startPoint x: 242, startPoint y: 227, endPoint x: 251, endPoint y: 231, distance: 10.1
click at [243, 228] on input "HMO ID" at bounding box center [340, 226] width 349 height 21
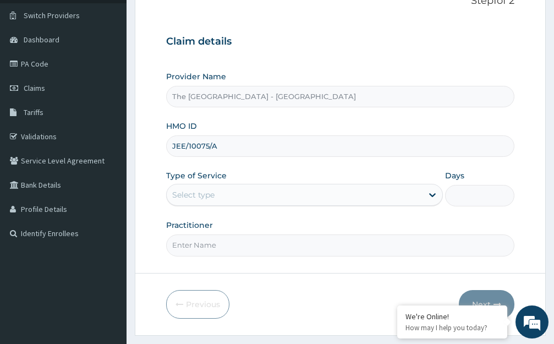
scroll to position [108, 0]
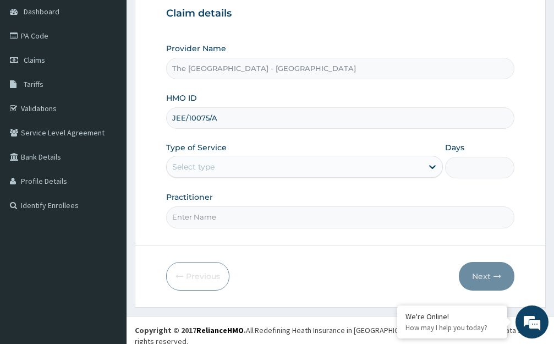
type input "JEE/10075/A"
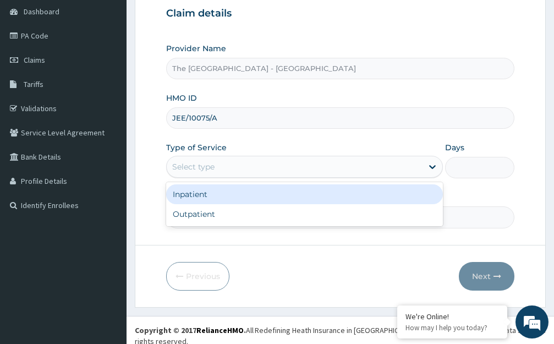
click at [231, 166] on div "Select type" at bounding box center [295, 167] width 256 height 18
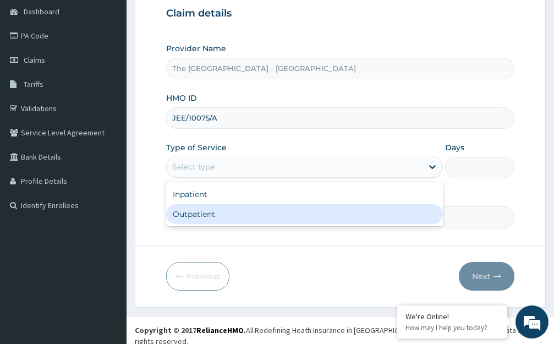
click at [200, 215] on div "Outpatient" at bounding box center [304, 214] width 277 height 20
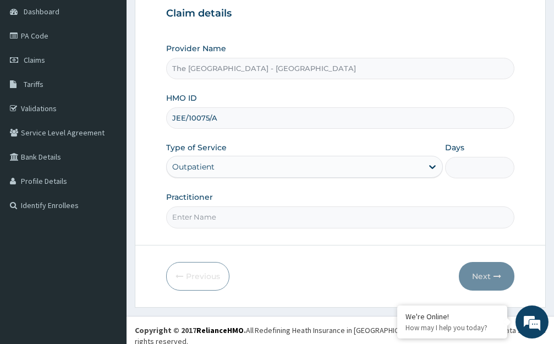
type input "1"
drag, startPoint x: 251, startPoint y: 216, endPoint x: 285, endPoint y: 242, distance: 42.4
click at [251, 215] on input "Practitioner" at bounding box center [340, 216] width 349 height 21
type input "DR ROLI"
click at [480, 276] on button "Next" at bounding box center [487, 276] width 56 height 29
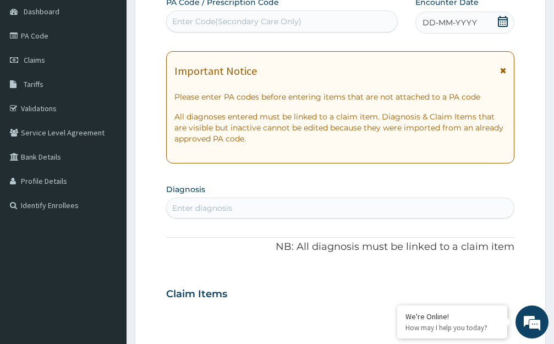
click at [447, 24] on span "DD-MM-YYYY" at bounding box center [450, 22] width 55 height 11
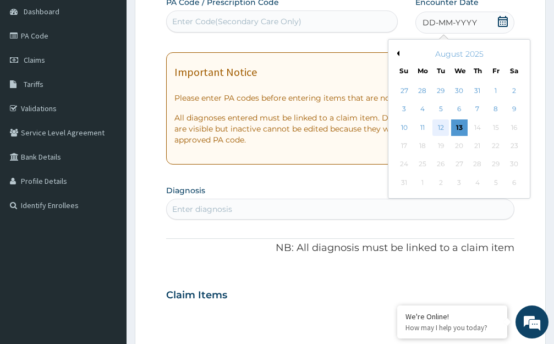
click at [442, 127] on div "12" at bounding box center [441, 127] width 17 height 17
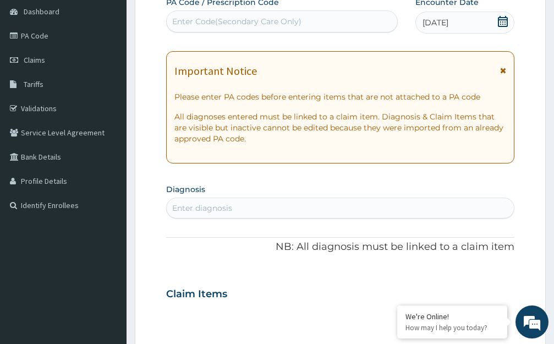
drag, startPoint x: 246, startPoint y: 209, endPoint x: 267, endPoint y: 218, distance: 22.9
click at [247, 209] on div "Enter diagnosis" at bounding box center [340, 208] width 347 height 18
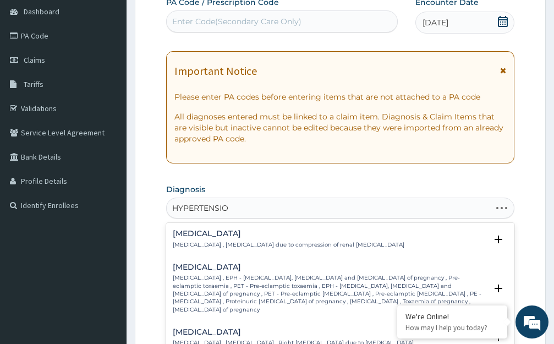
type input "HYPERTENSION"
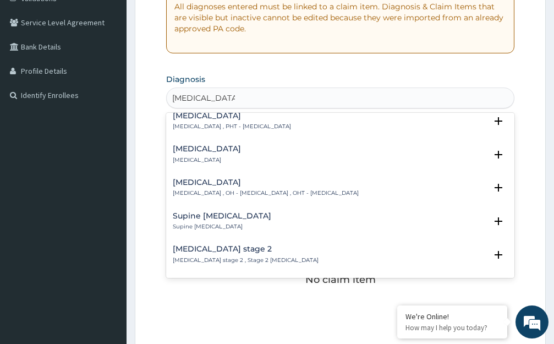
scroll to position [385, 0]
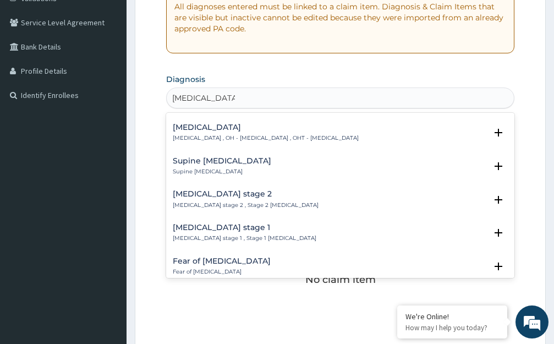
click at [197, 224] on h4 "Hypertension stage 1" at bounding box center [245, 228] width 144 height 8
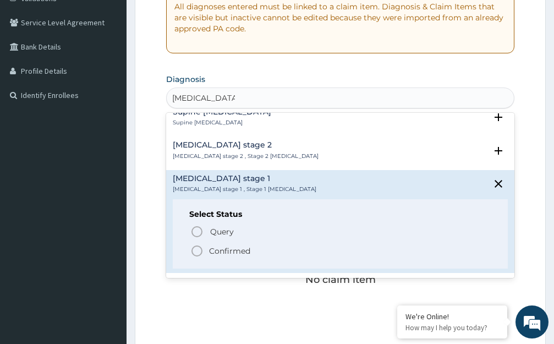
scroll to position [496, 0]
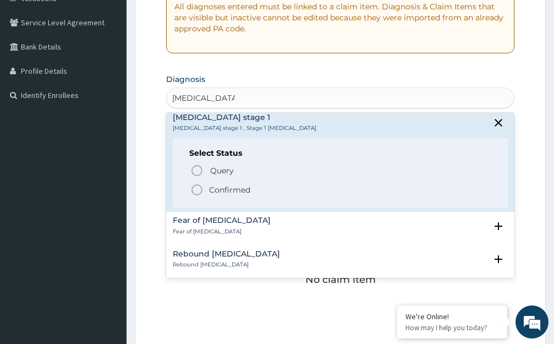
click at [195, 183] on icon "status option filled" at bounding box center [197, 189] width 13 height 13
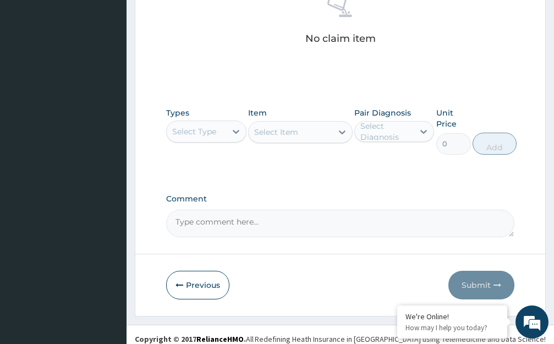
scroll to position [472, 0]
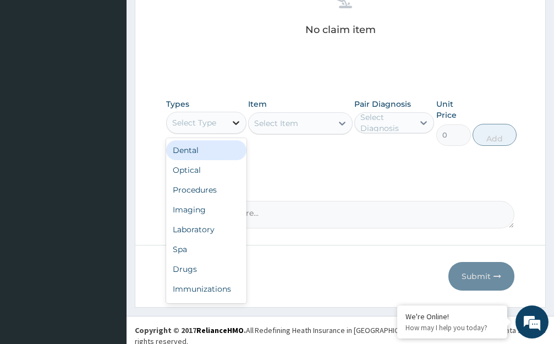
click at [237, 123] on icon at bounding box center [236, 123] width 7 height 4
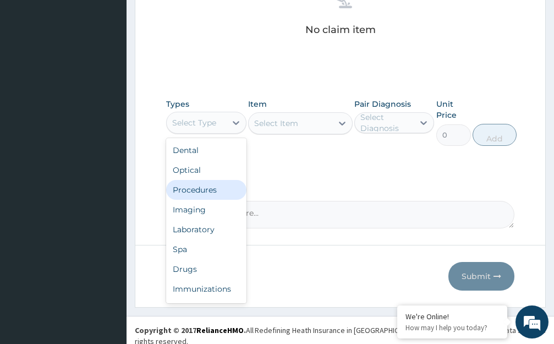
click at [200, 188] on div "Procedures" at bounding box center [206, 190] width 80 height 20
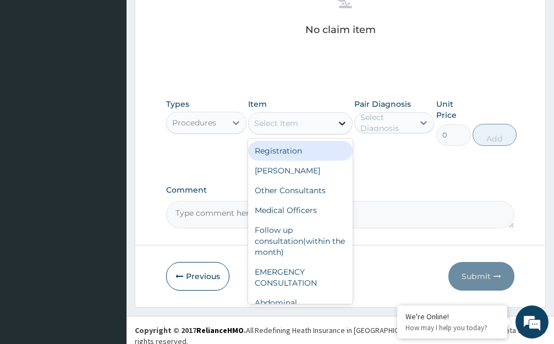
click at [340, 122] on icon at bounding box center [342, 124] width 7 height 4
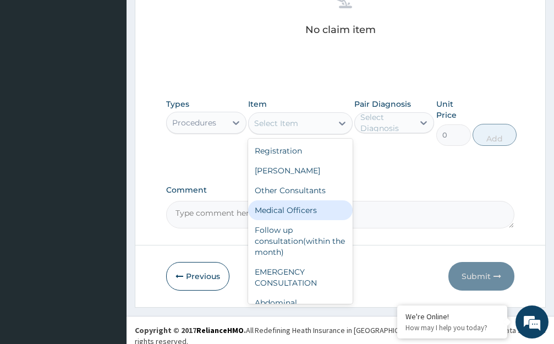
click at [302, 211] on div "Medical Officers" at bounding box center [300, 210] width 105 height 20
type input "5000"
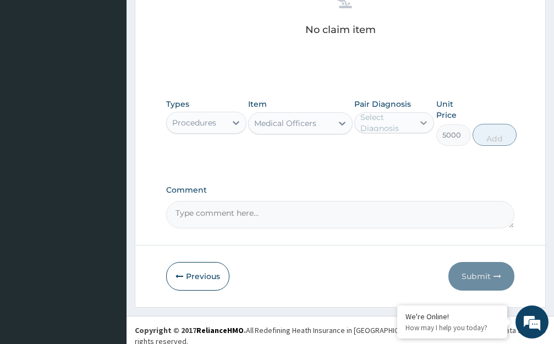
click at [423, 122] on icon at bounding box center [423, 122] width 11 height 11
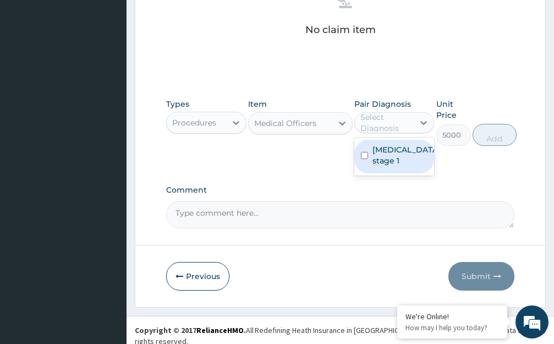
click at [424, 158] on label "Hypertension stage 1" at bounding box center [406, 155] width 67 height 22
checkbox input "true"
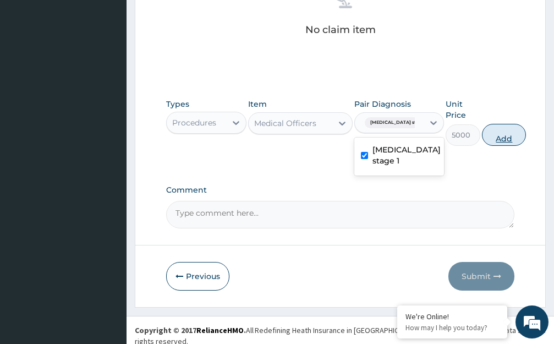
click at [498, 135] on button "Add" at bounding box center [504, 135] width 44 height 22
type input "0"
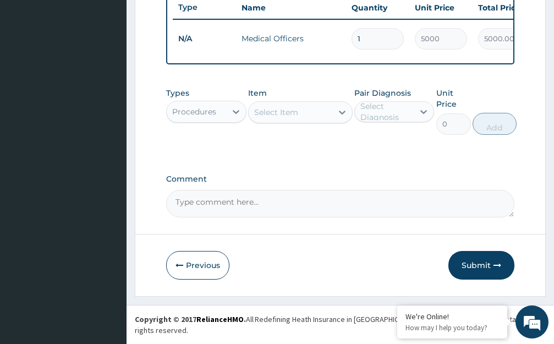
scroll to position [429, 0]
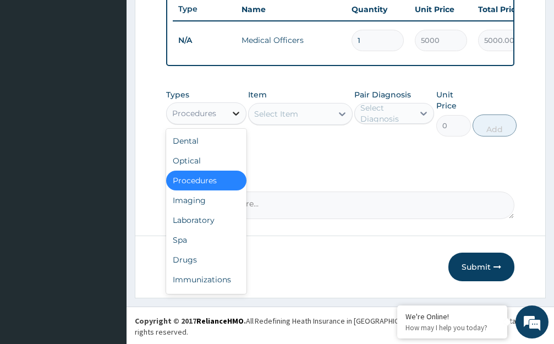
click at [231, 119] on icon at bounding box center [236, 113] width 11 height 11
click at [230, 264] on div "Drugs" at bounding box center [206, 260] width 80 height 20
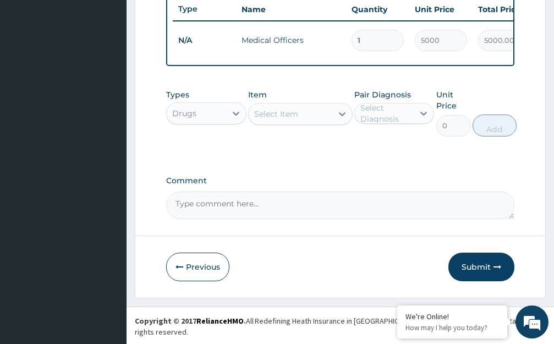
click at [343, 119] on icon at bounding box center [342, 113] width 11 height 11
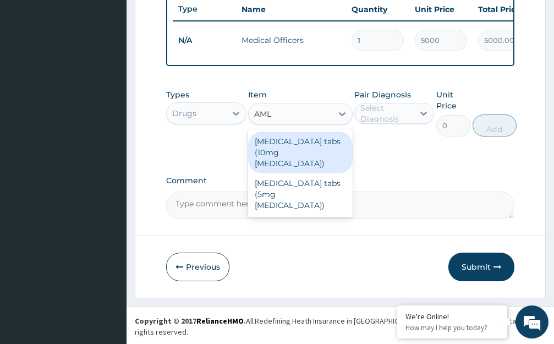
type input "AMLO"
click at [296, 164] on div "Norvasc tabs (10mg Amlodipine)" at bounding box center [300, 153] width 105 height 42
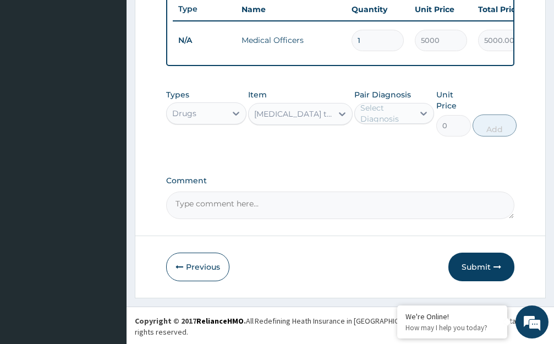
type input "816.2"
click at [424, 119] on icon at bounding box center [423, 113] width 11 height 11
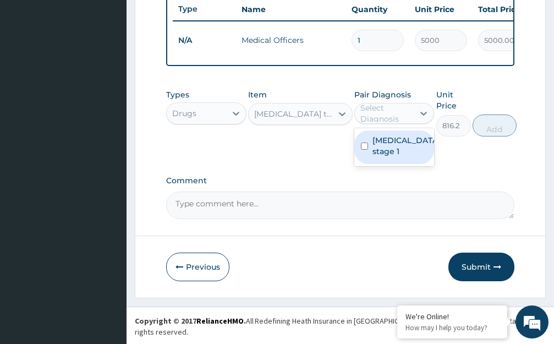
drag, startPoint x: 412, startPoint y: 161, endPoint x: 437, endPoint y: 166, distance: 25.4
click at [412, 157] on label "Hypertension stage 1" at bounding box center [406, 146] width 67 height 22
checkbox input "true"
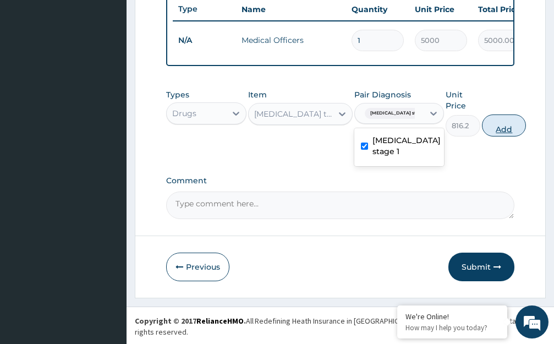
click at [495, 137] on button "Add" at bounding box center [504, 126] width 44 height 22
type input "0"
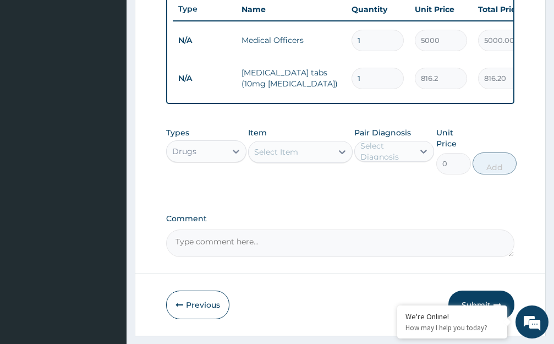
type input "0.00"
type input "2"
type input "1632.40"
type input "28"
type input "22853.60"
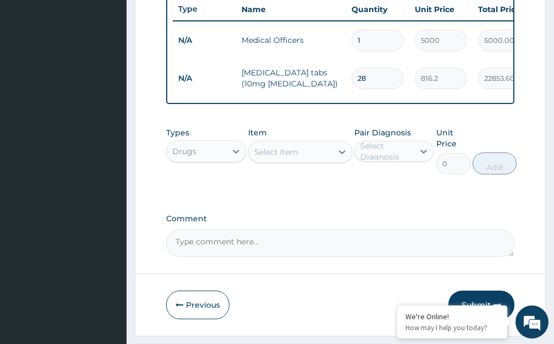
scroll to position [467, 0]
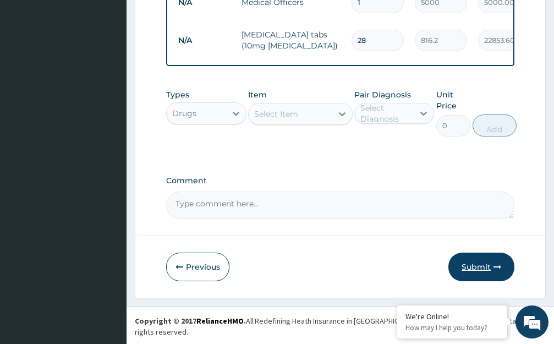
type input "28"
click at [469, 276] on button "Submit" at bounding box center [482, 267] width 66 height 29
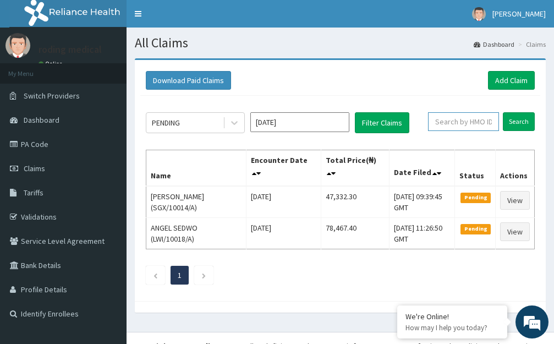
click at [497, 118] on input "text" at bounding box center [463, 121] width 71 height 19
type input "JEE/10075/A"
click at [519, 123] on input "Search" at bounding box center [519, 121] width 32 height 19
